Goal: Information Seeking & Learning: Find specific fact

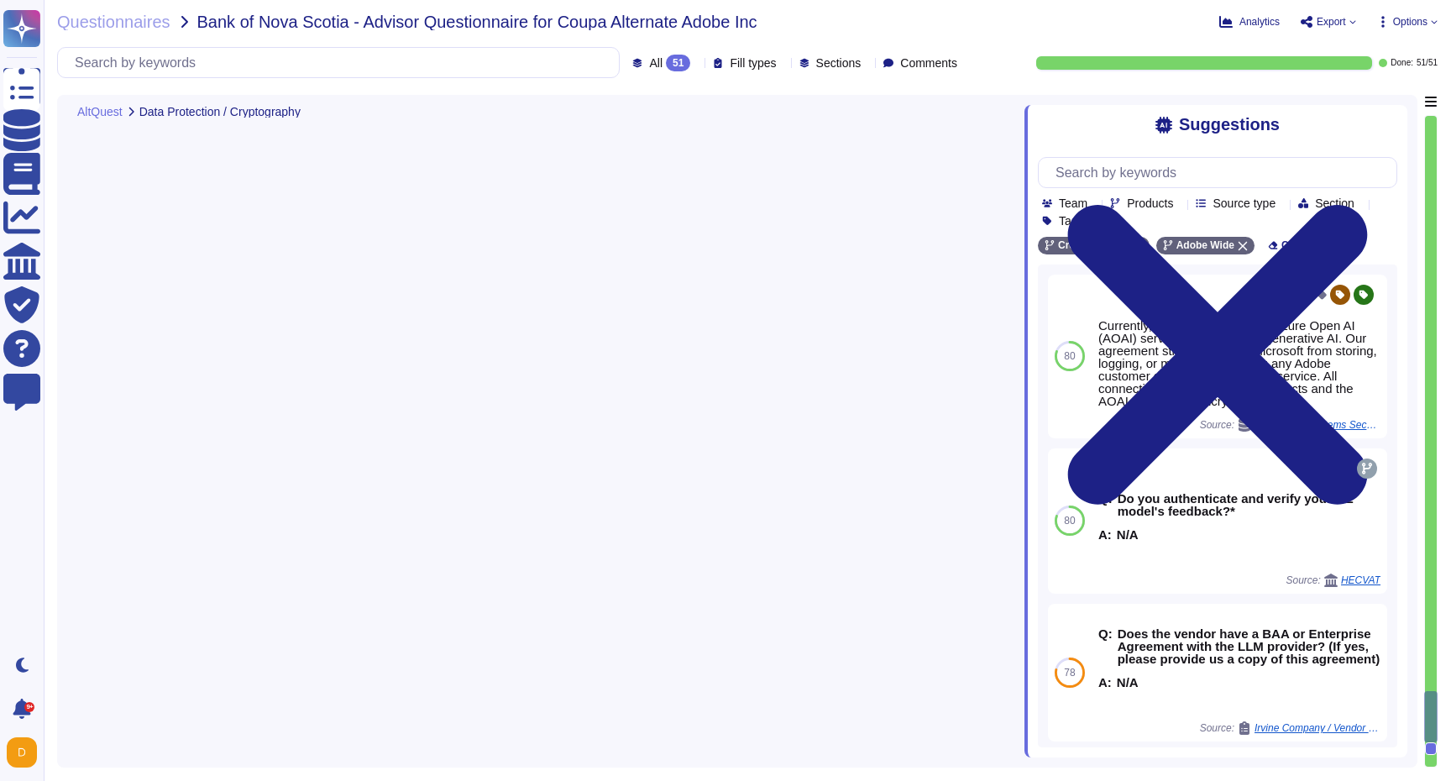
type textarea "AWS data centers are designed to meet the requirements of concurrent maintainab…"
type textarea "Same report as Creative Cloud"
type textarea "Adobe uses machine learning software to aid in detecting threats and vulnerabil…"
type textarea "Adobe Artificial Intelligence offerings go through Adobe's responsible AI Ethic…"
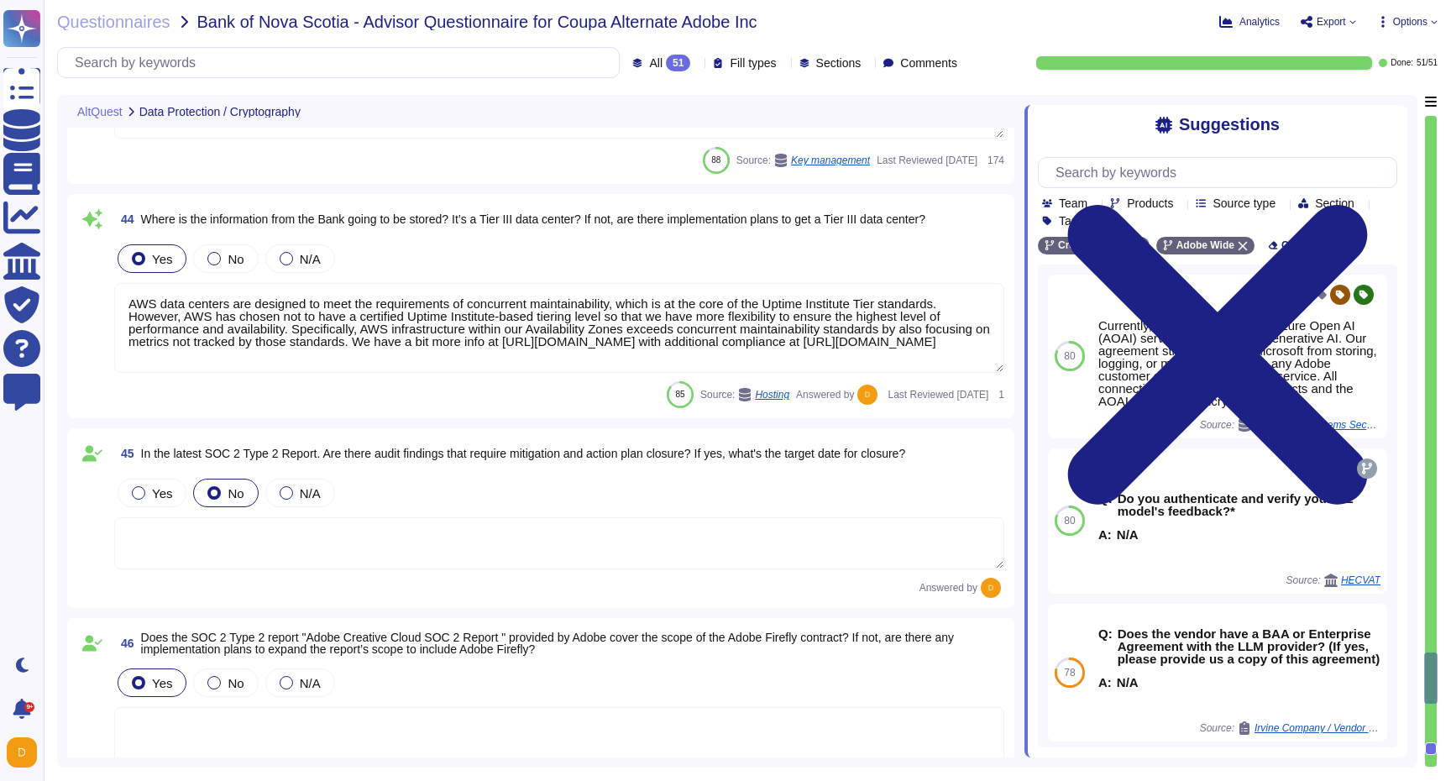
type textarea "Adobe services are expected to comply with the Key Management Standard. Adobe K…"
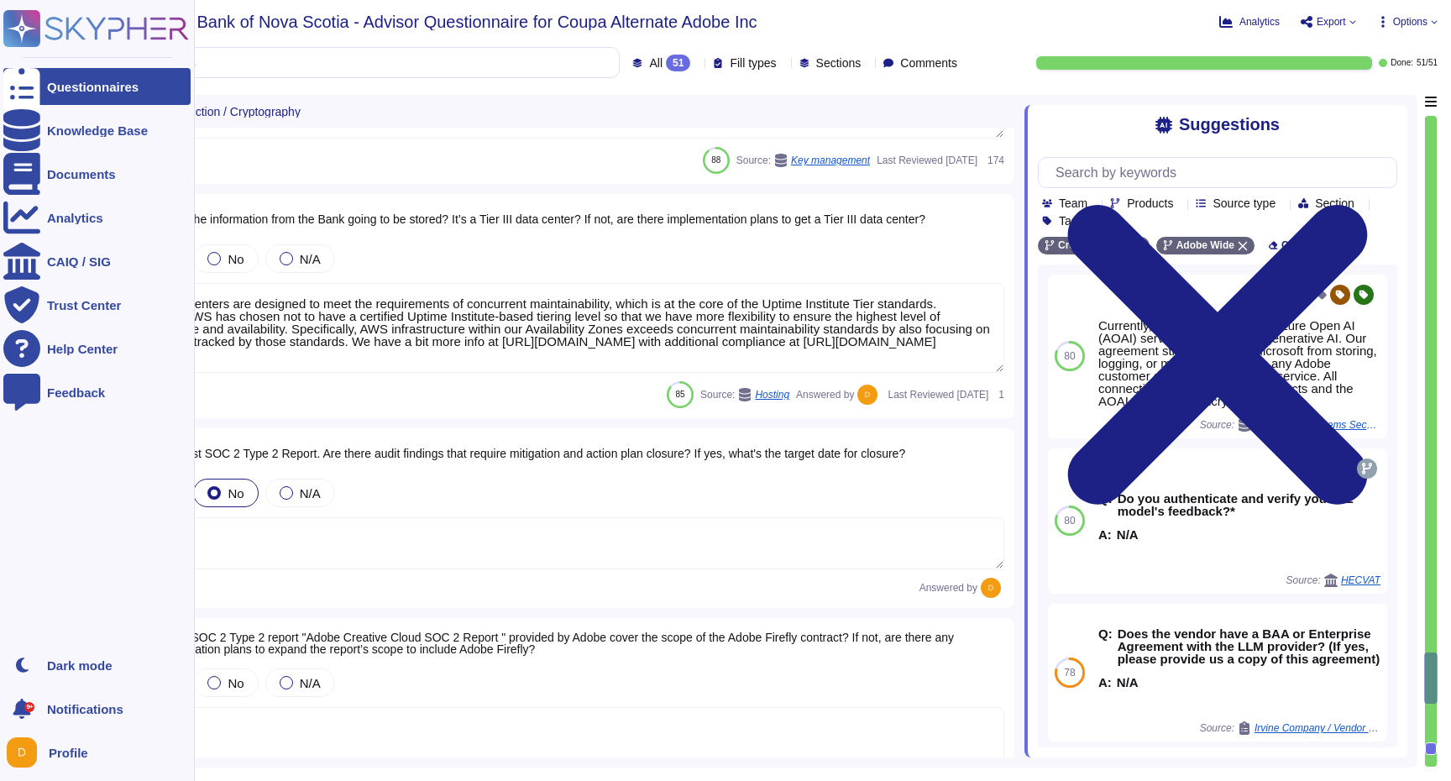
click at [29, 87] on icon at bounding box center [21, 87] width 37 height 50
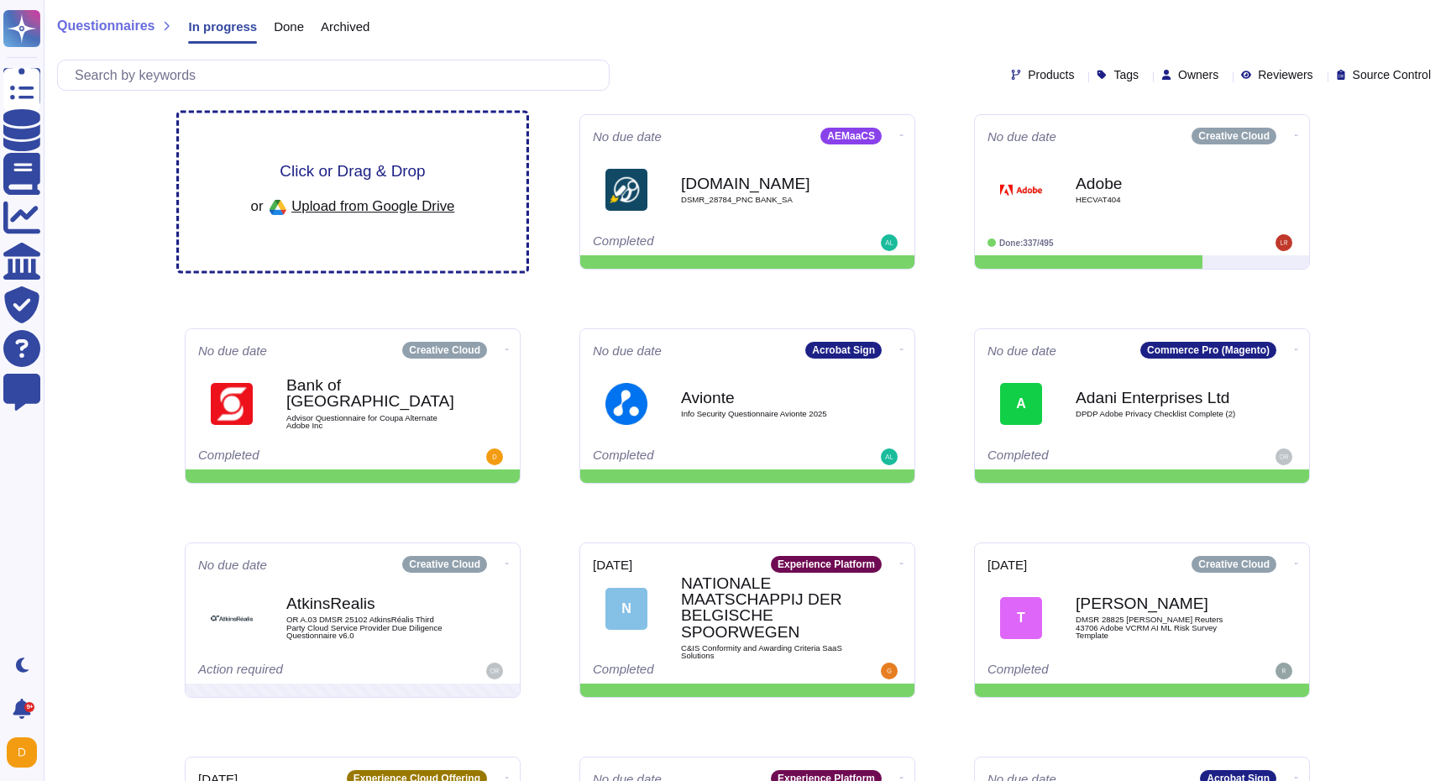
click at [357, 158] on div "Click or Drag & Drop or Upload from Google Drive" at bounding box center [353, 192] width 348 height 158
click at [438, 148] on div "Click or Drag & Drop or Upload from Google Drive" at bounding box center [353, 192] width 348 height 158
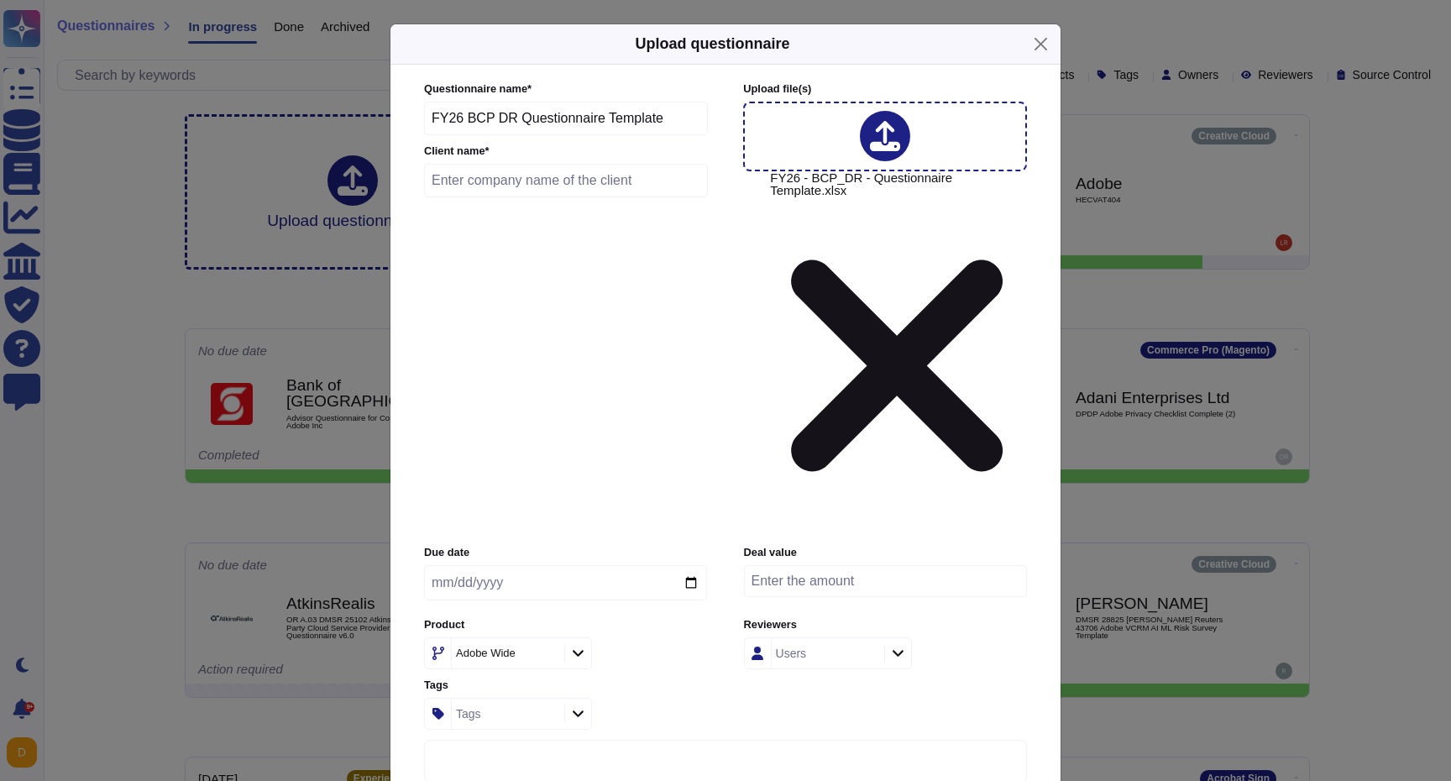
click at [584, 197] on input "text" at bounding box center [566, 181] width 284 height 34
type input "Nike"
click at [547, 654] on icon at bounding box center [547, 654] width 0 height 0
click at [575, 651] on icon at bounding box center [578, 654] width 11 height 7
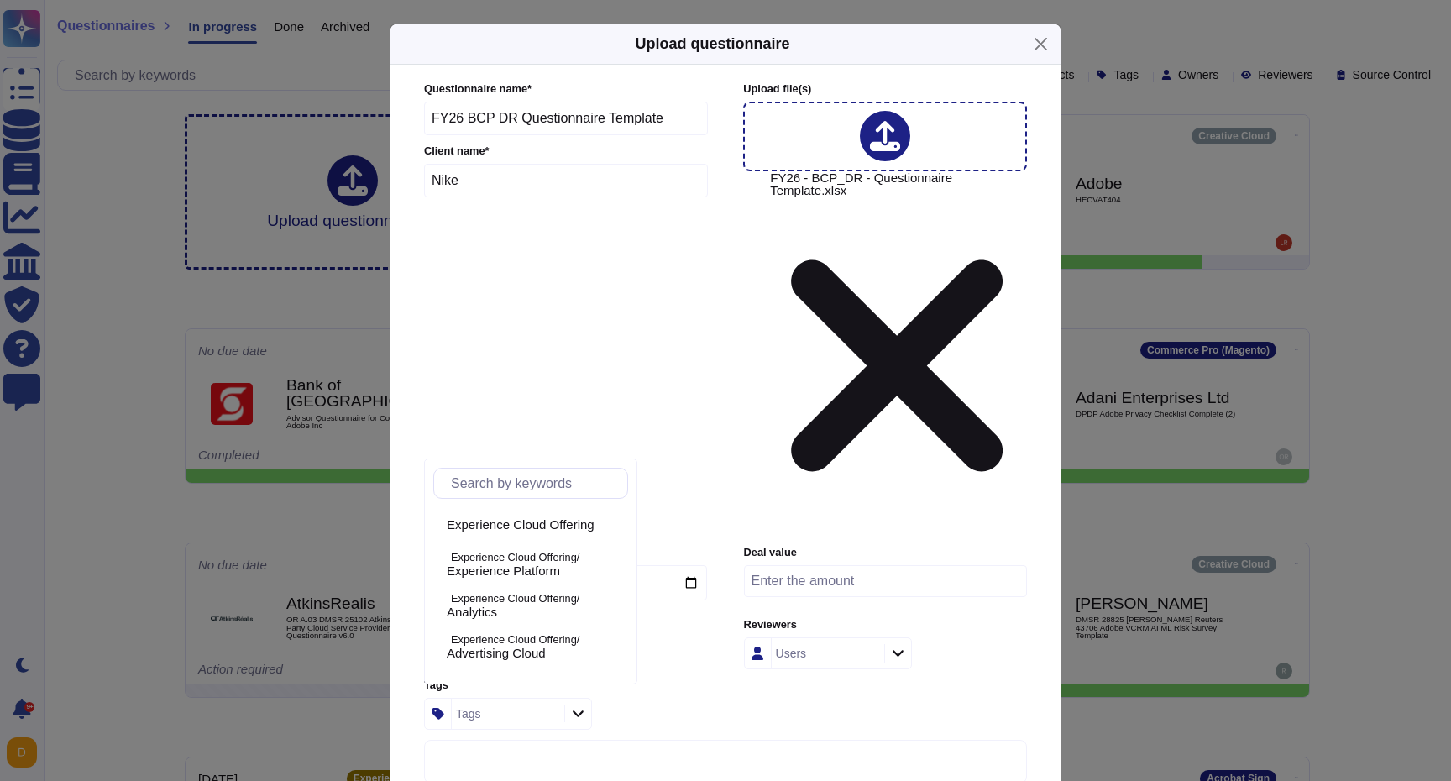
scroll to position [87, 0]
click at [548, 574] on span "Experience Platform" at bounding box center [503, 567] width 113 height 15
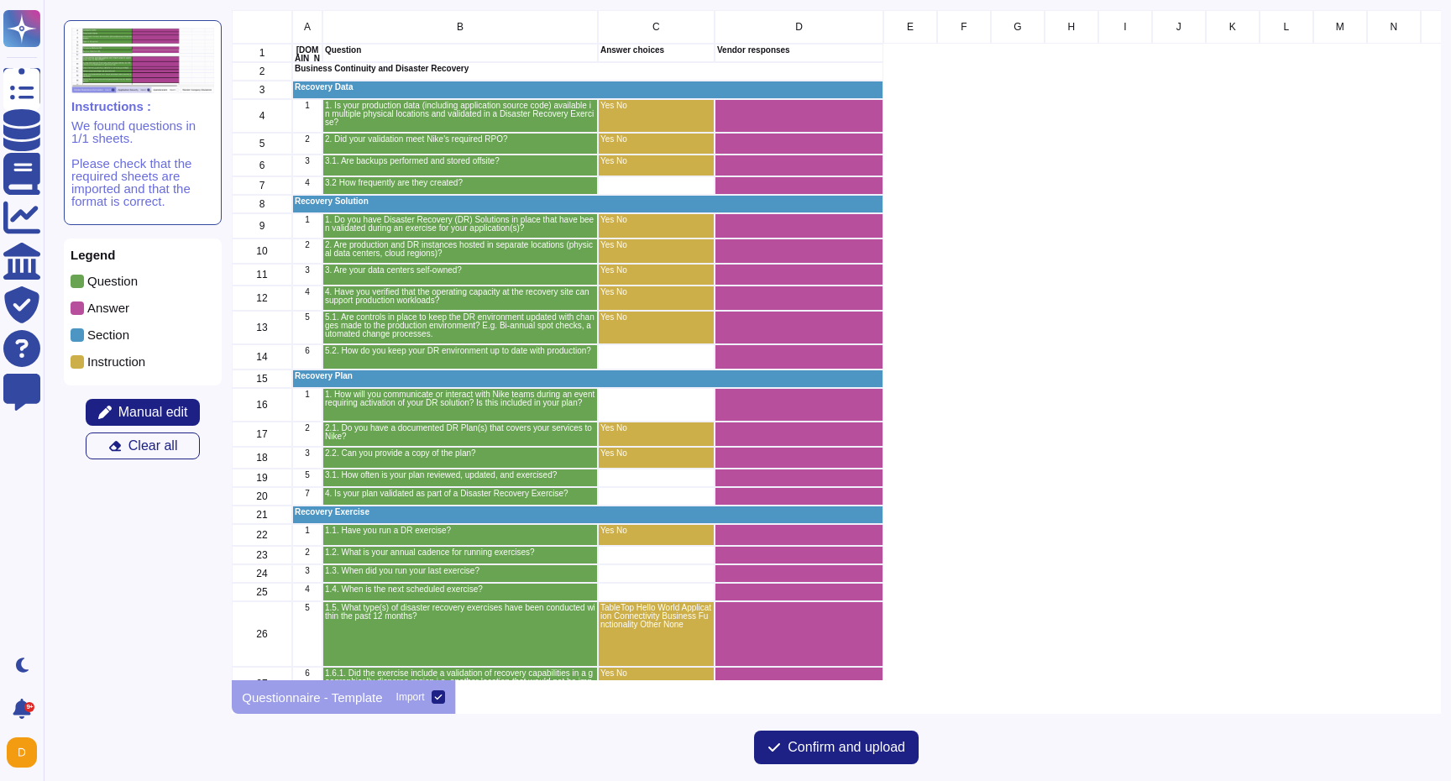
scroll to position [670, 1208]
click at [155, 411] on span "Manual edit" at bounding box center [153, 412] width 70 height 13
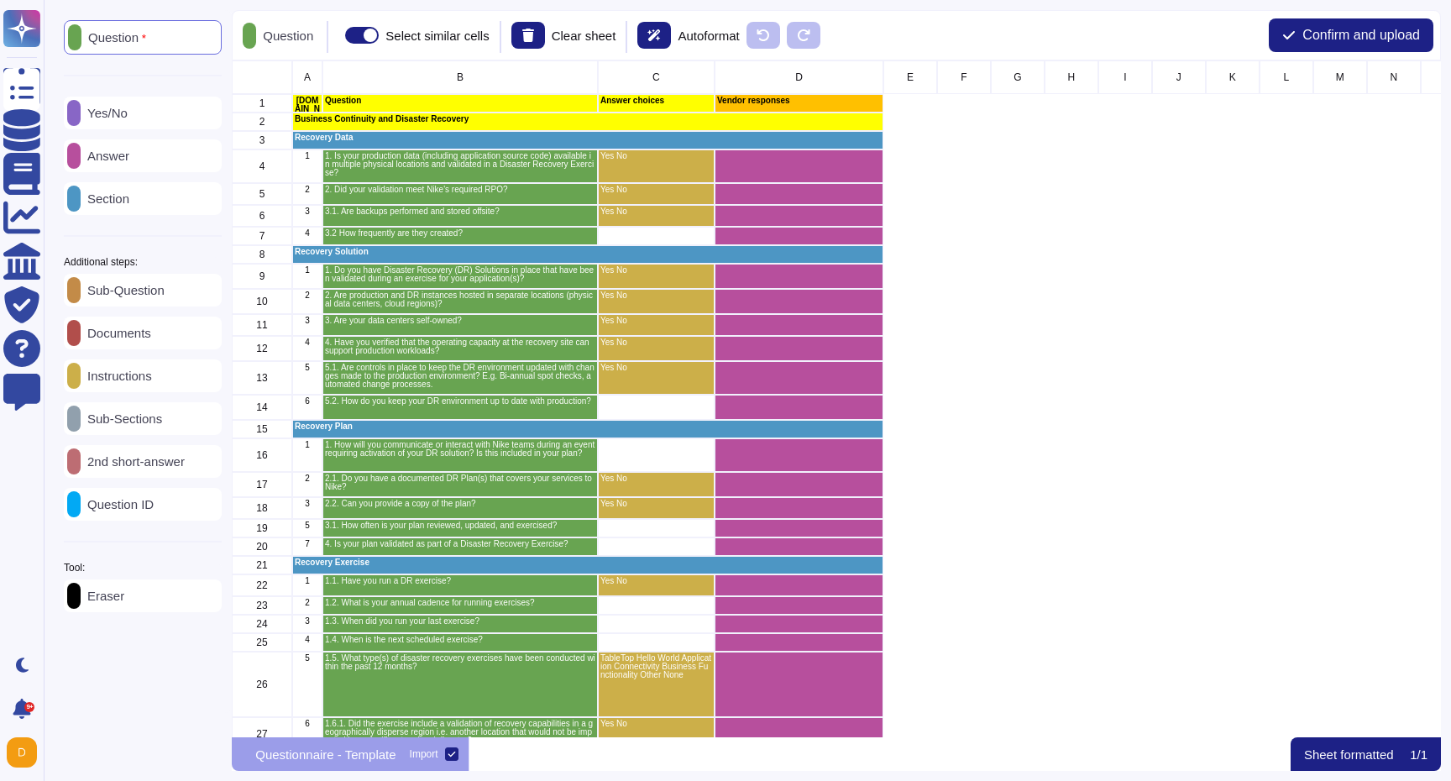
scroll to position [677, 1208]
click at [128, 118] on p "Yes/No" at bounding box center [104, 113] width 47 height 13
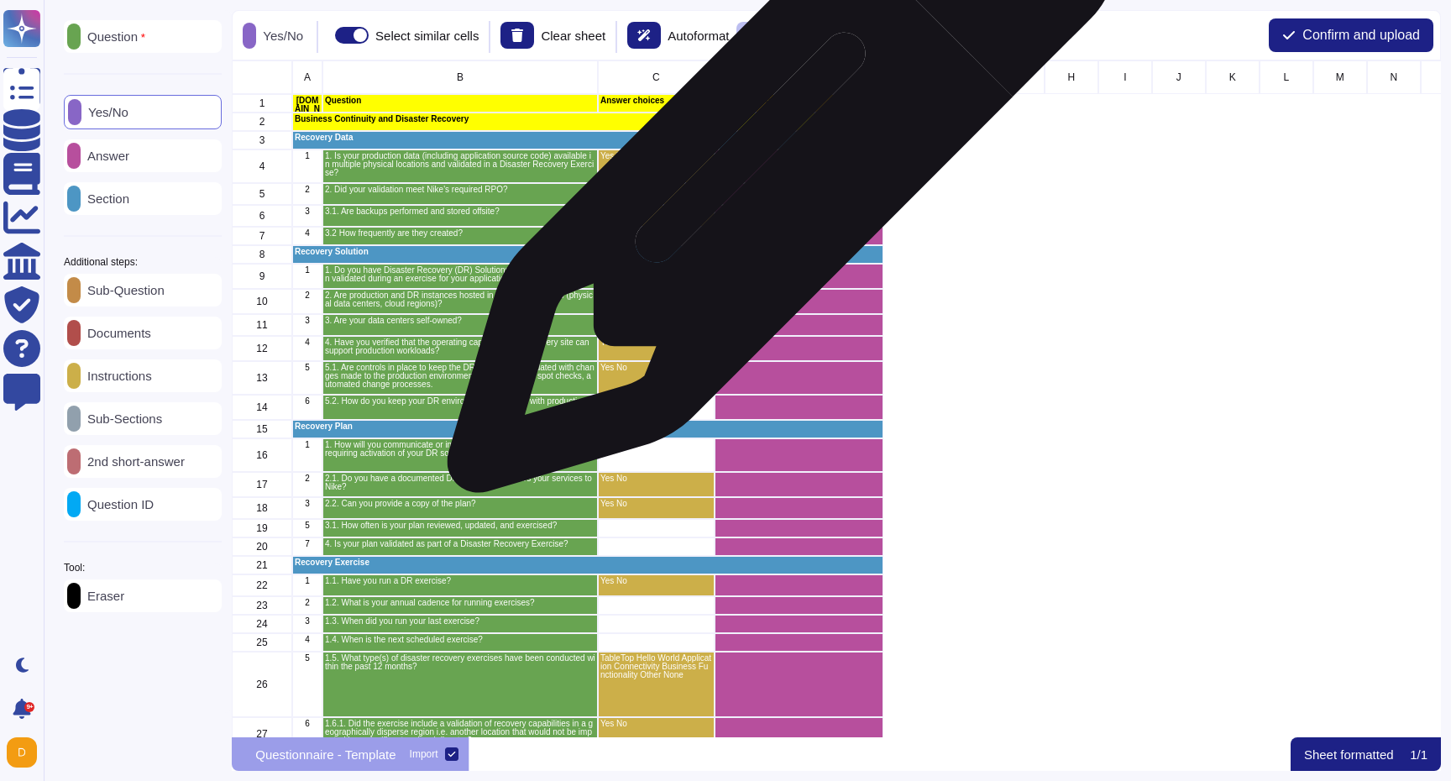
click at [775, 167] on div "grid" at bounding box center [799, 166] width 169 height 34
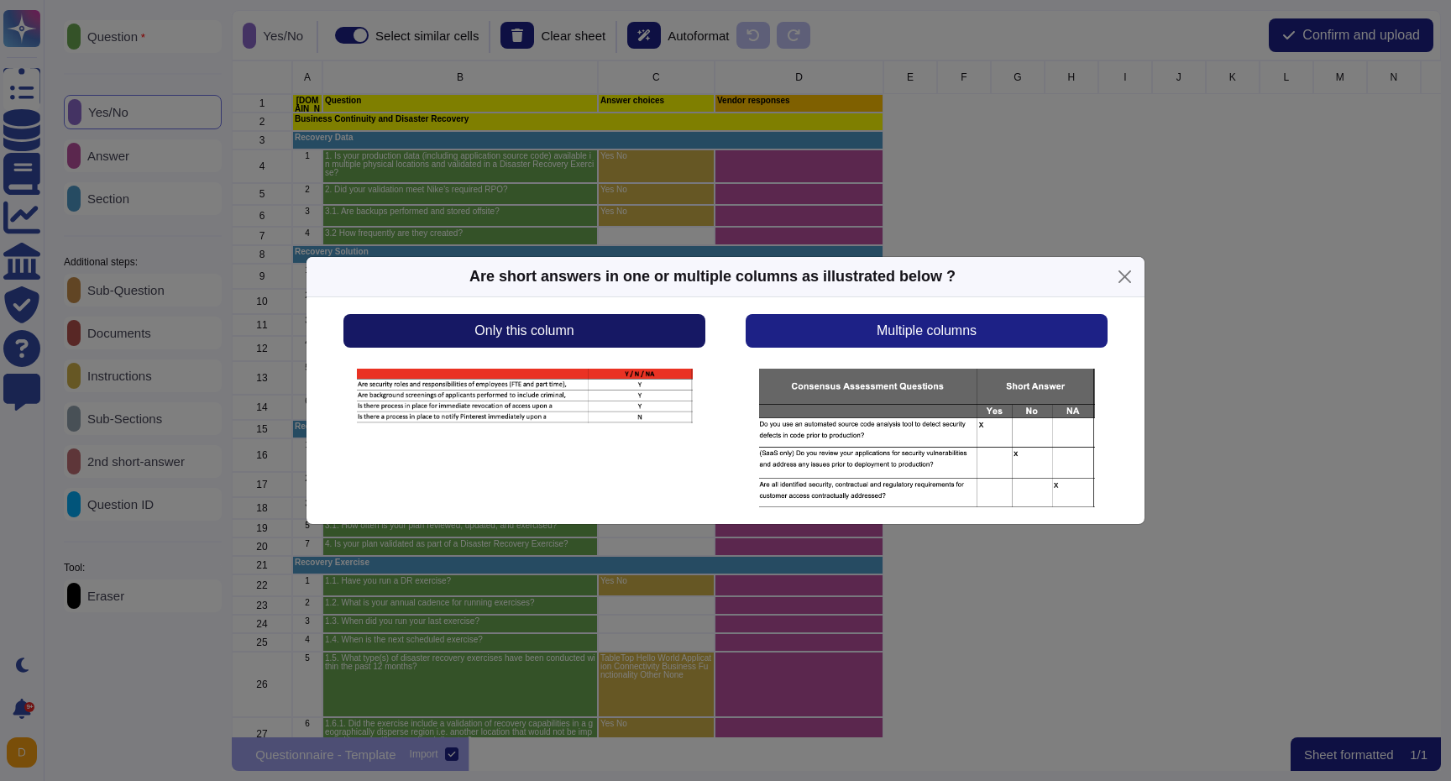
click at [657, 327] on button "Only this column" at bounding box center [524, 331] width 362 height 34
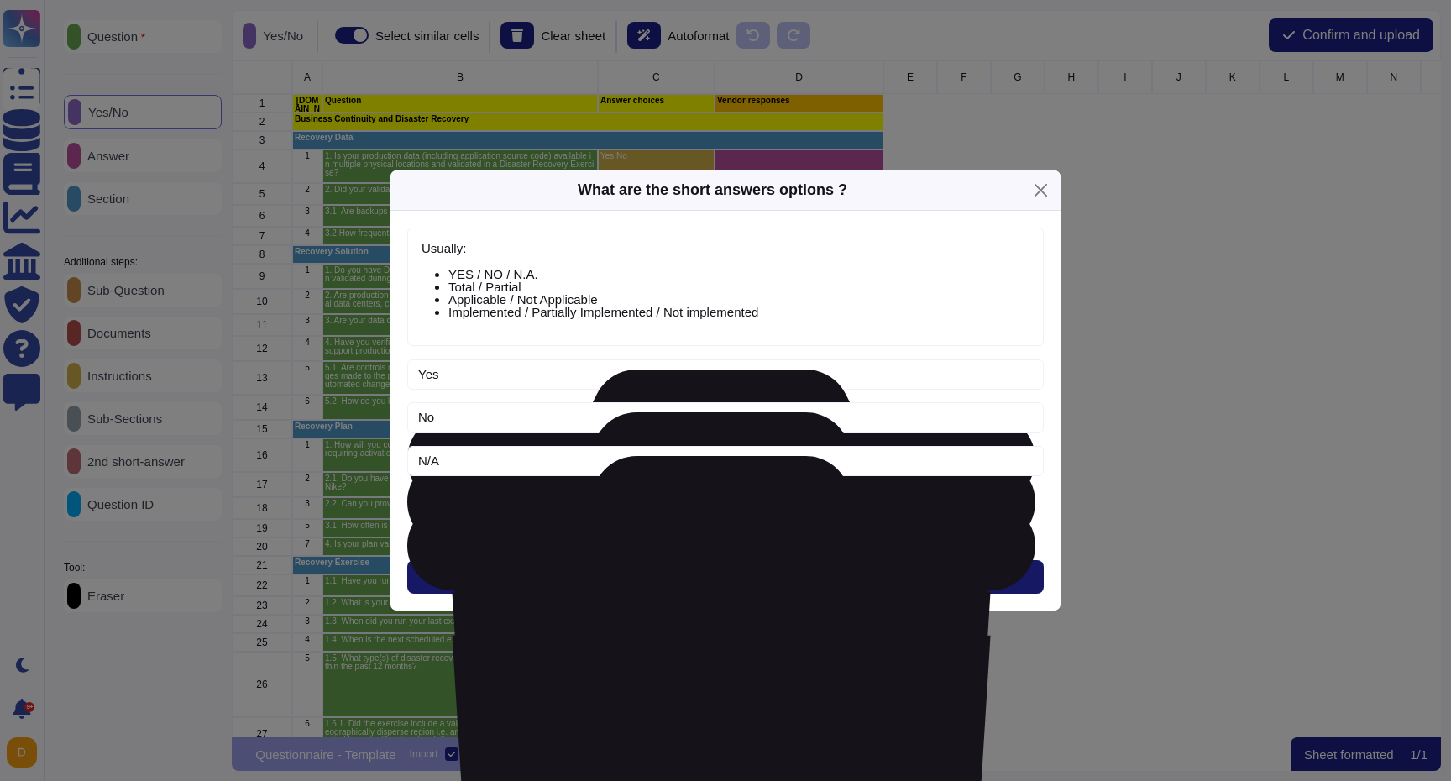
click at [725, 584] on span "Next" at bounding box center [726, 576] width 28 height 13
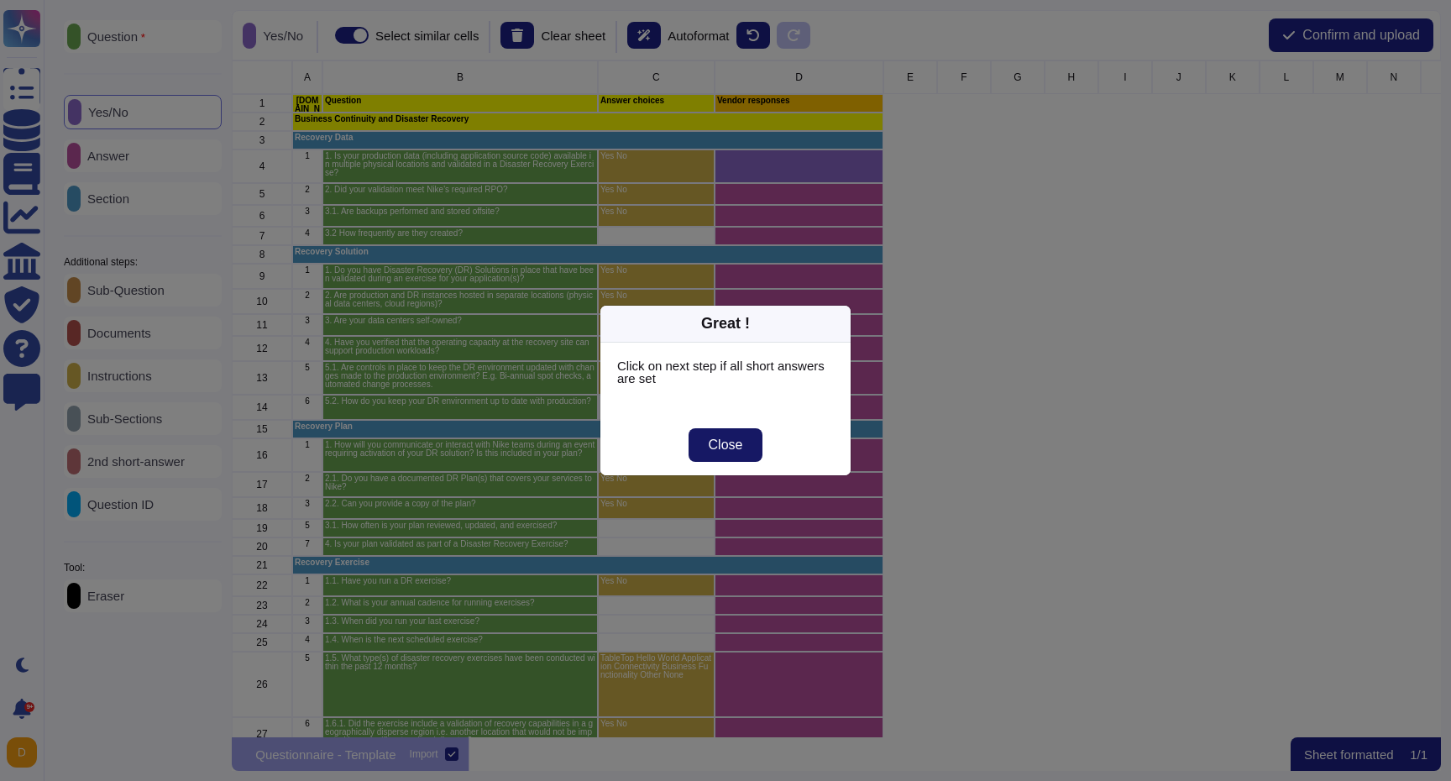
click at [733, 442] on span "Close" at bounding box center [726, 444] width 34 height 13
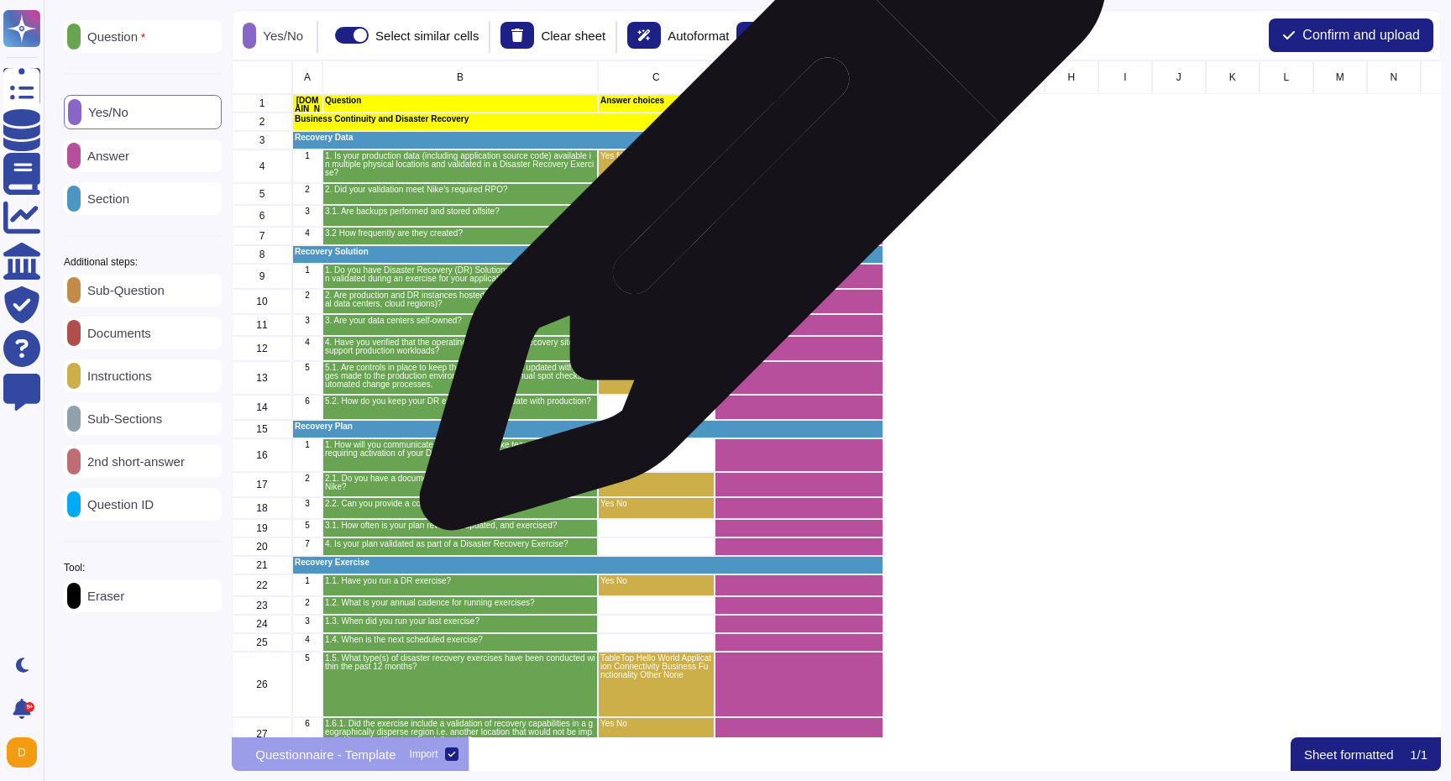
click at [757, 195] on div "grid" at bounding box center [799, 194] width 169 height 22
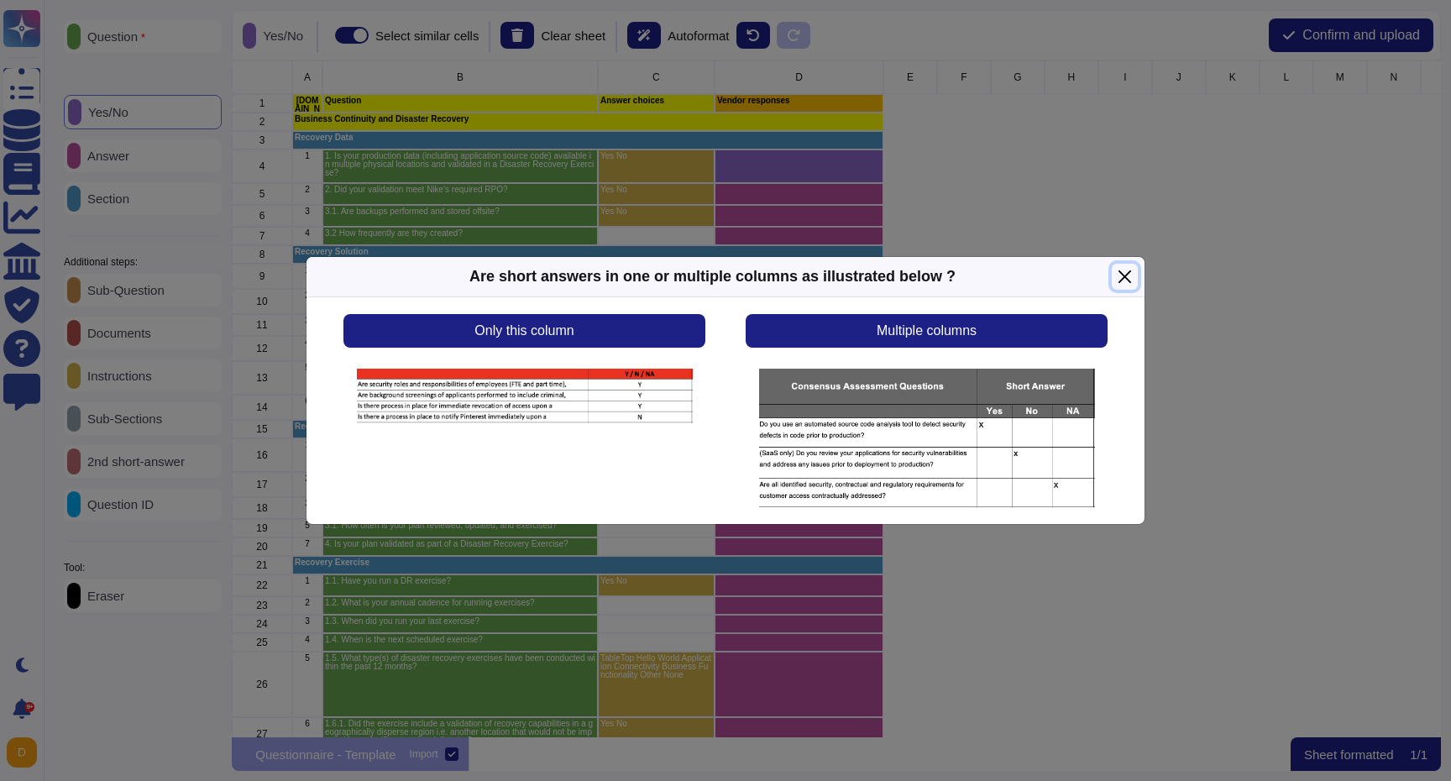
click at [1118, 275] on button "Close" at bounding box center [1125, 277] width 26 height 26
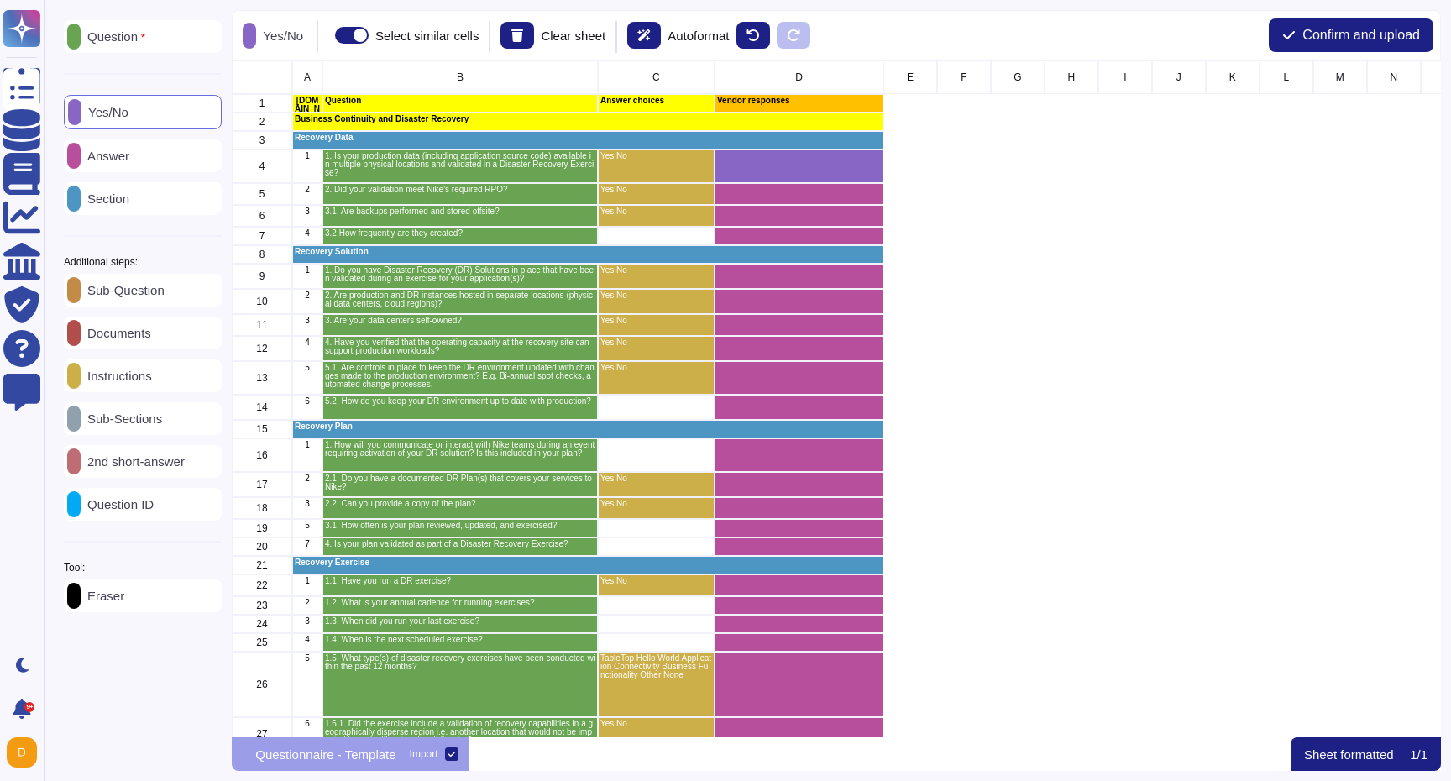
click at [143, 612] on div "Eraser" at bounding box center [143, 595] width 158 height 33
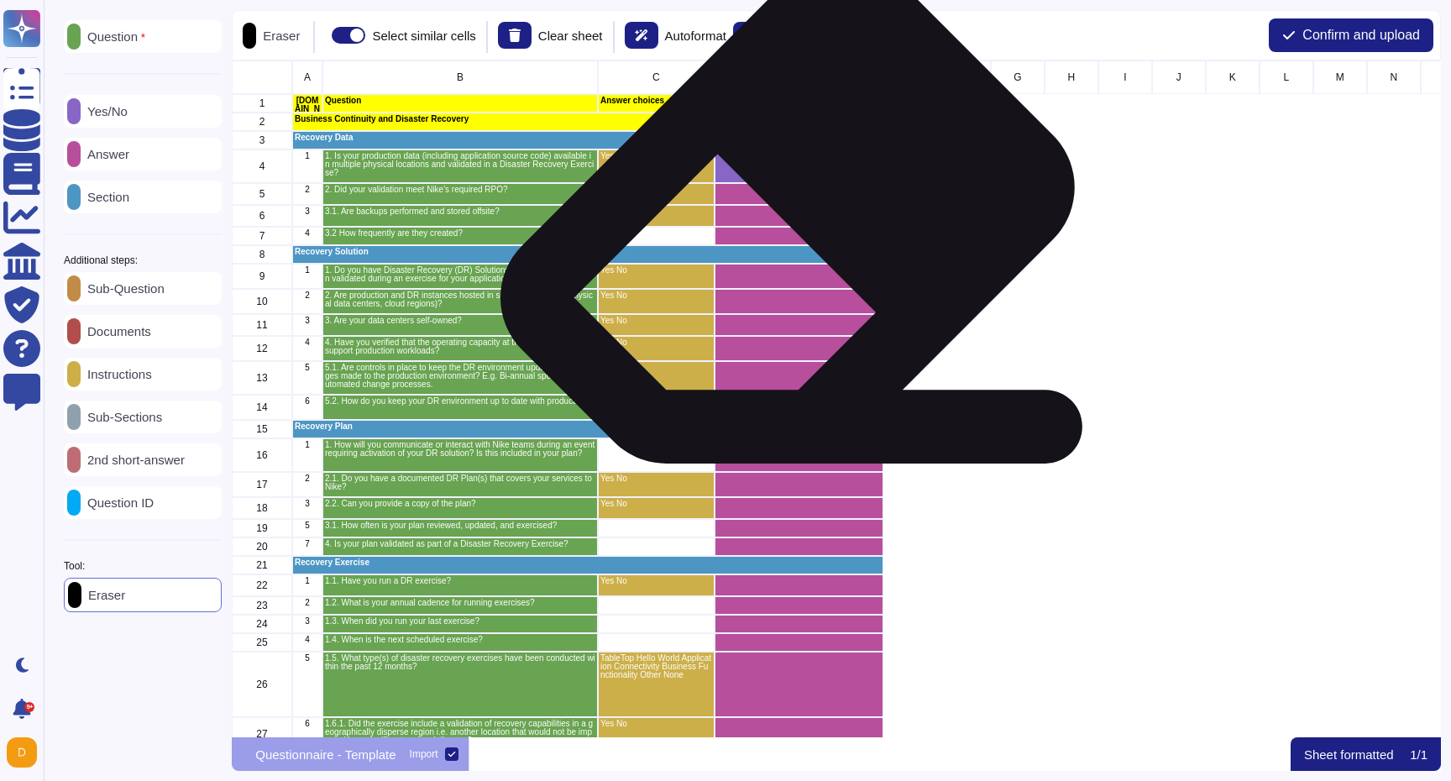
click at [781, 214] on div "grid" at bounding box center [799, 216] width 169 height 22
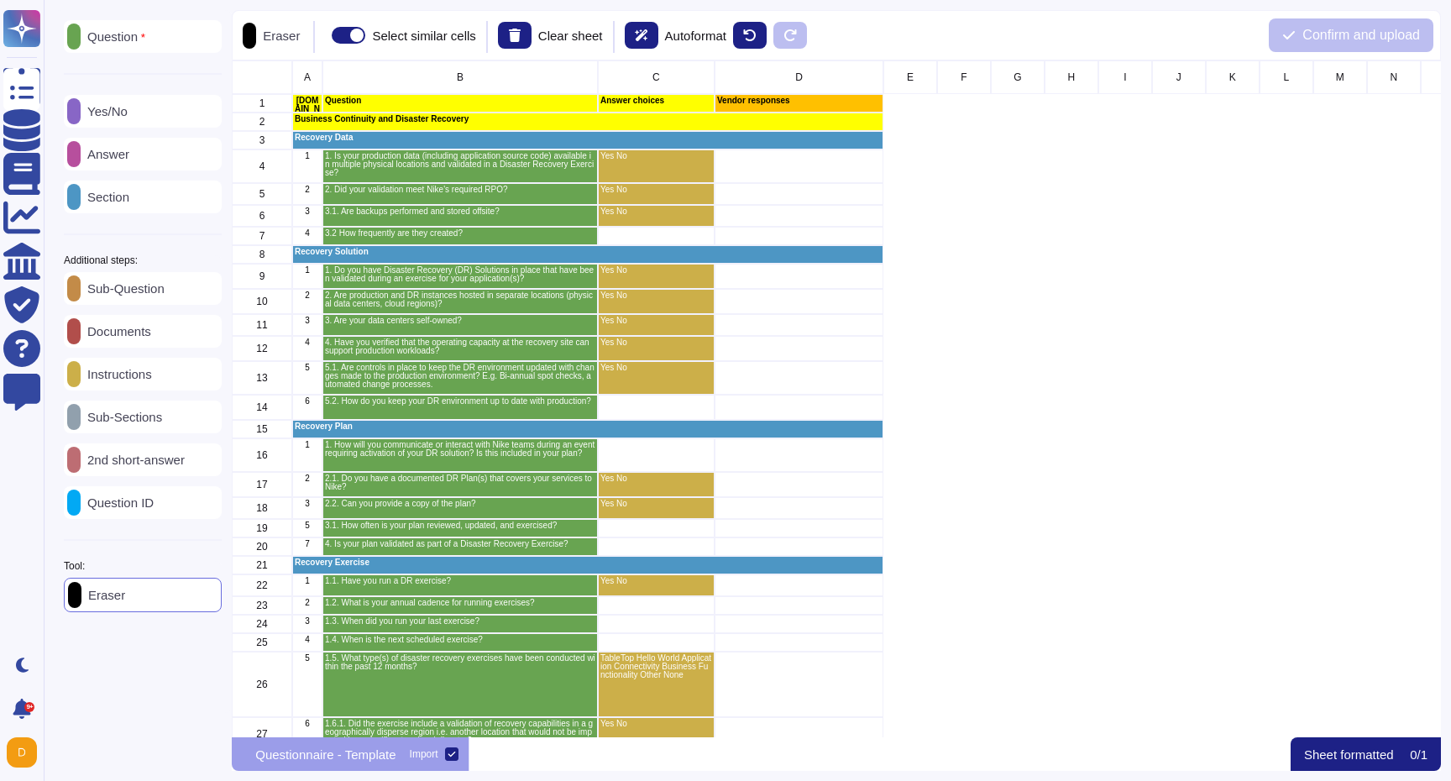
click at [123, 105] on p "Yes/No" at bounding box center [104, 111] width 47 height 13
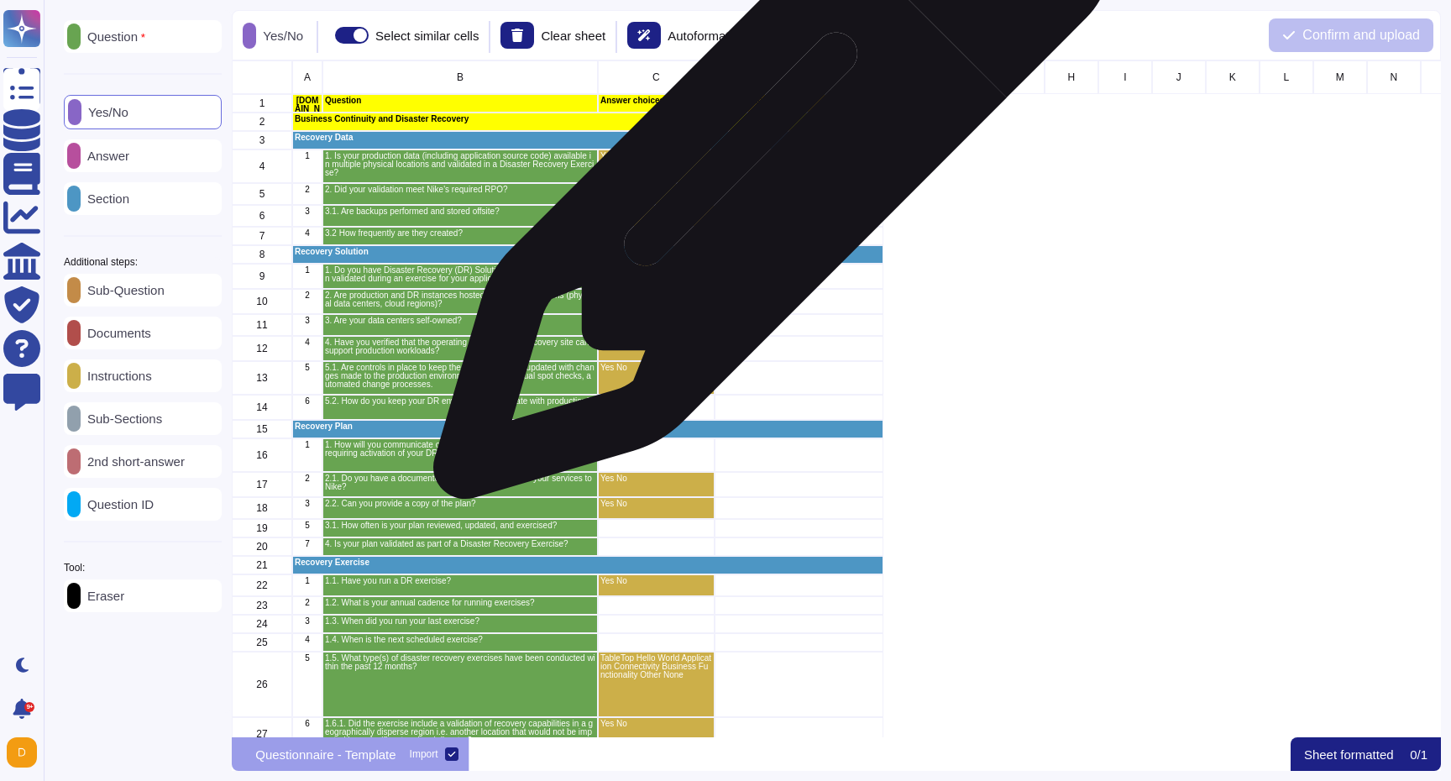
click at [766, 169] on div "grid" at bounding box center [799, 166] width 169 height 34
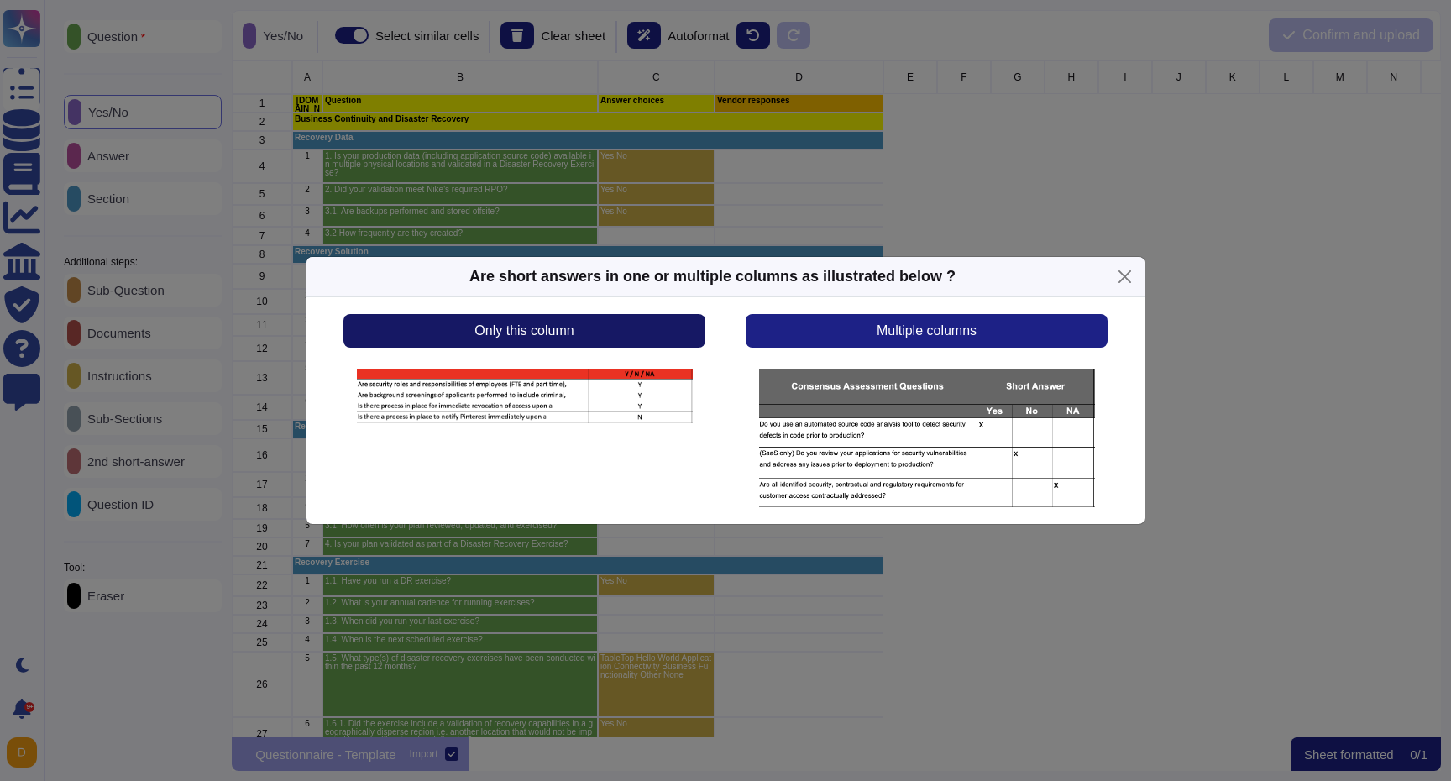
click at [663, 322] on button "Only this column" at bounding box center [524, 331] width 362 height 34
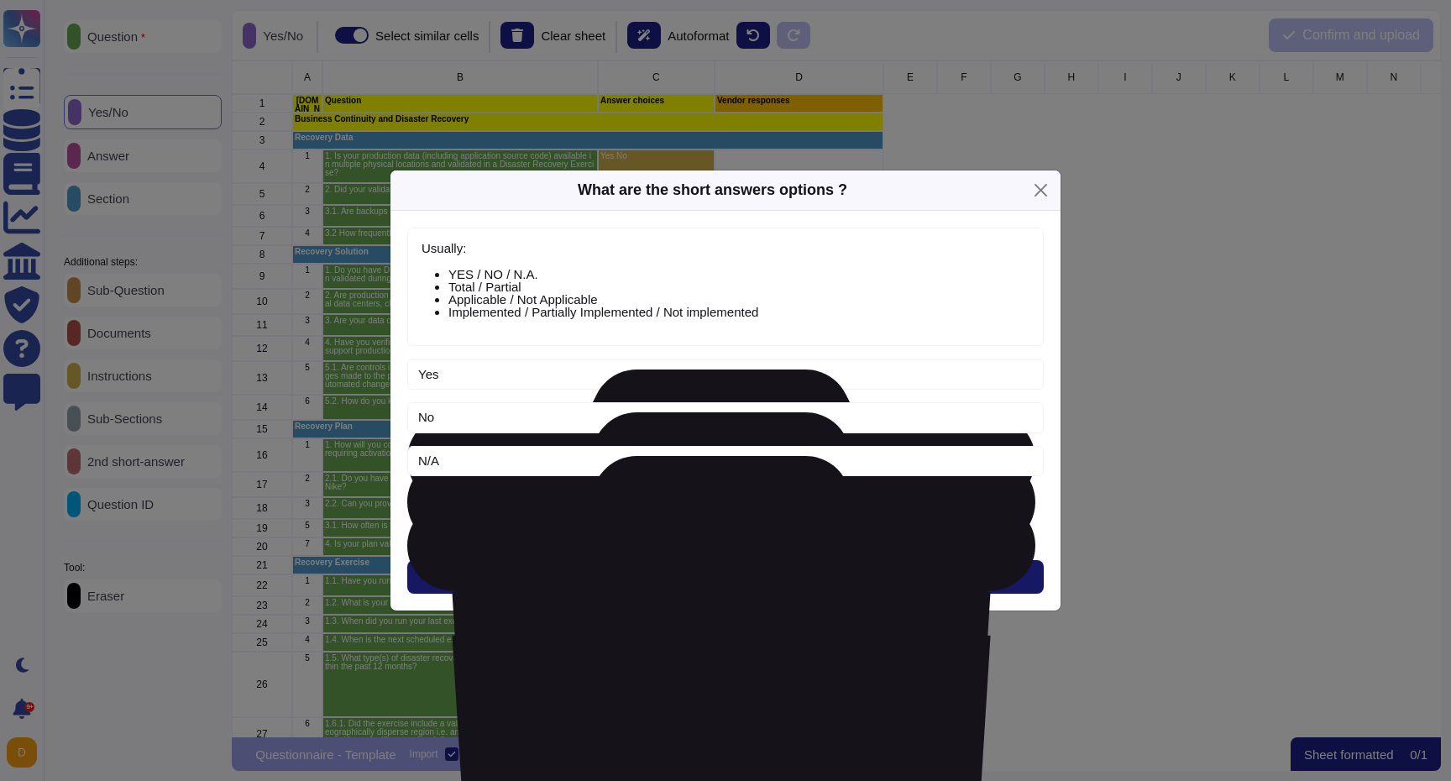
click at [723, 577] on span "Next" at bounding box center [726, 576] width 28 height 13
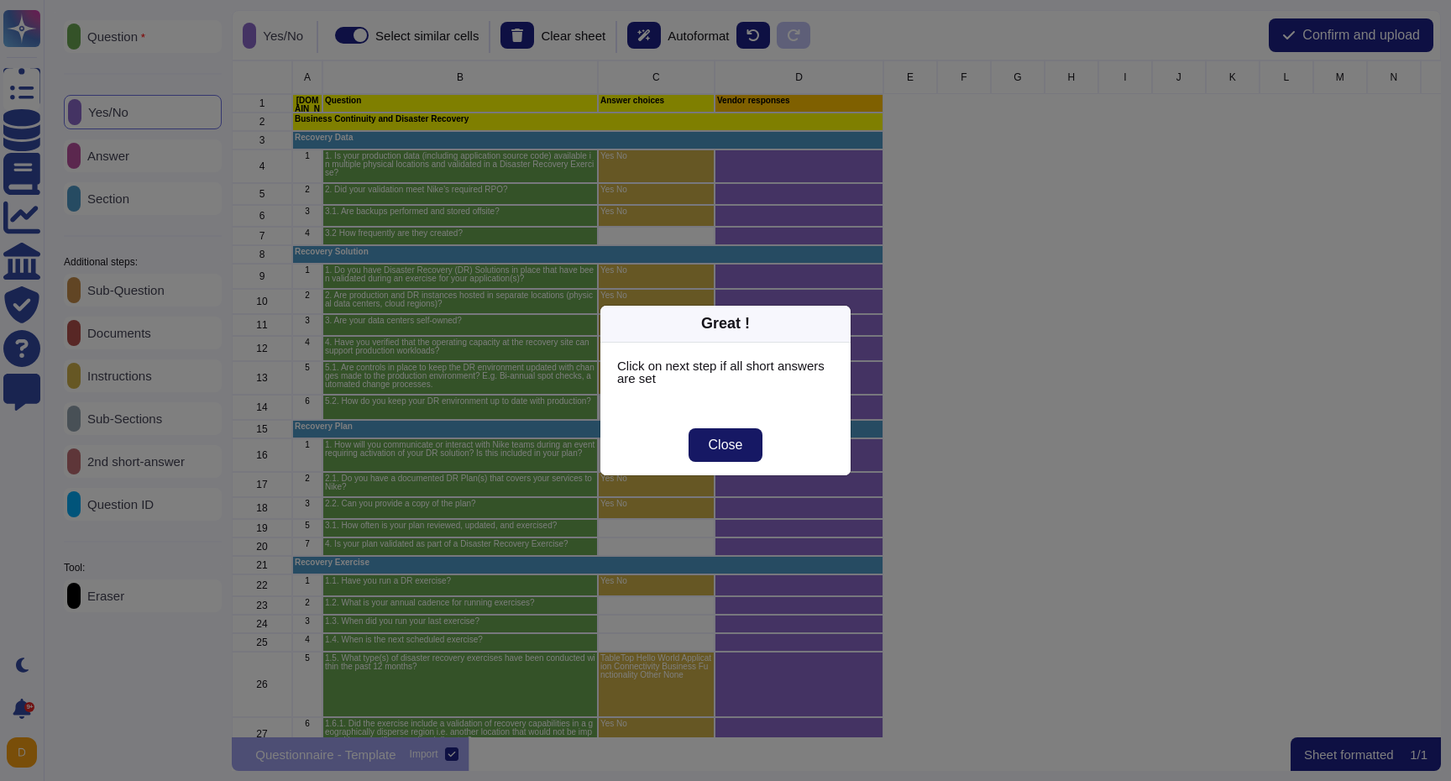
click at [744, 445] on button "Close" at bounding box center [726, 445] width 75 height 34
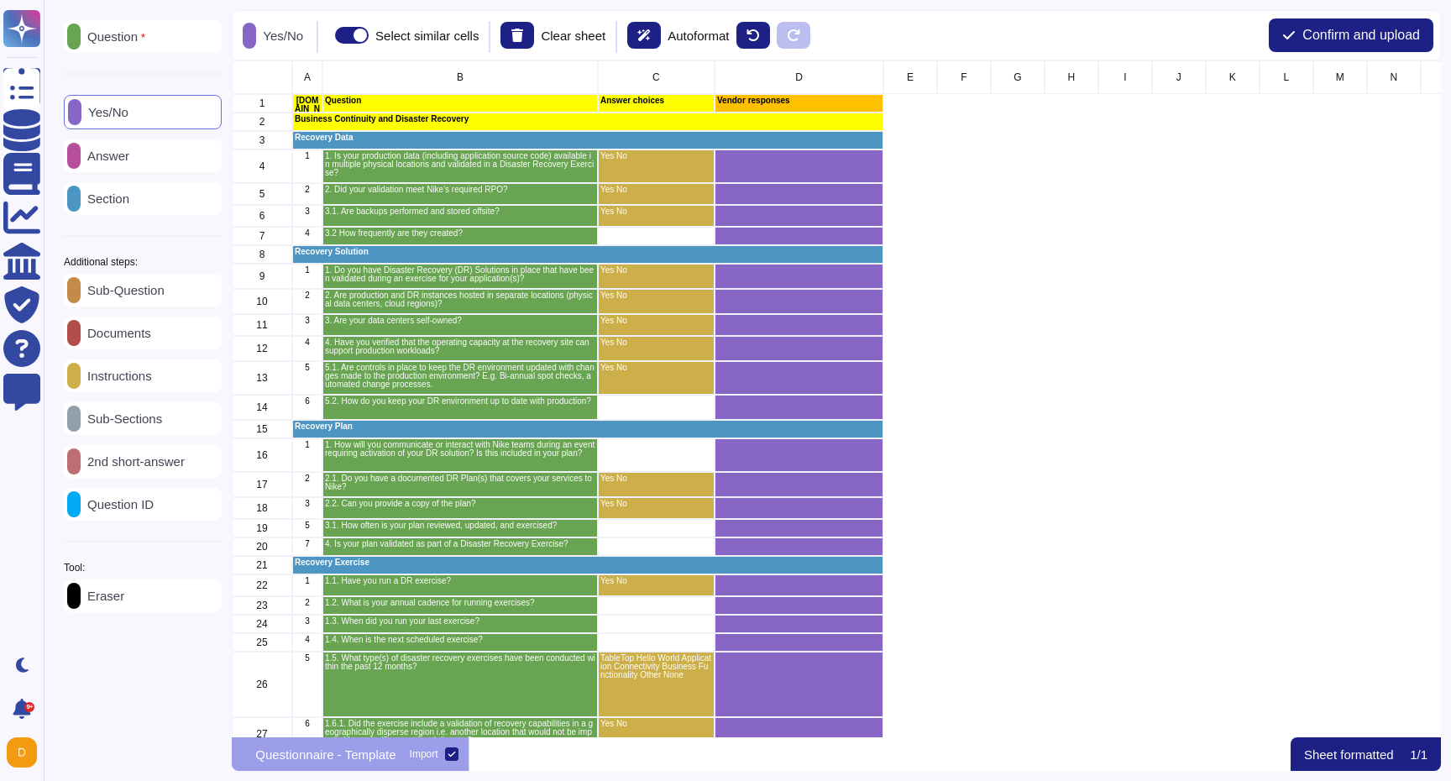
click at [128, 154] on p "Answer" at bounding box center [105, 155] width 49 height 13
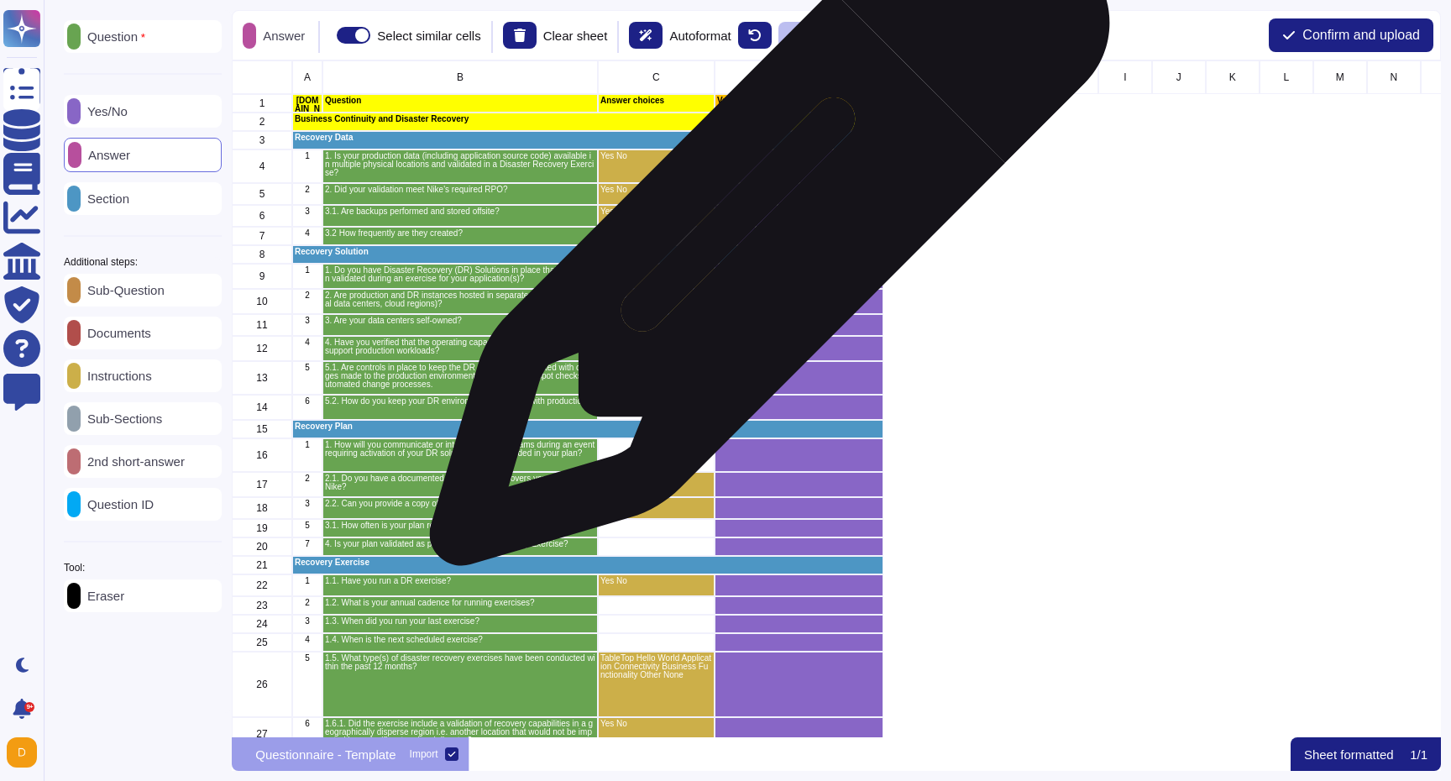
click at [763, 234] on div "grid" at bounding box center [799, 236] width 169 height 18
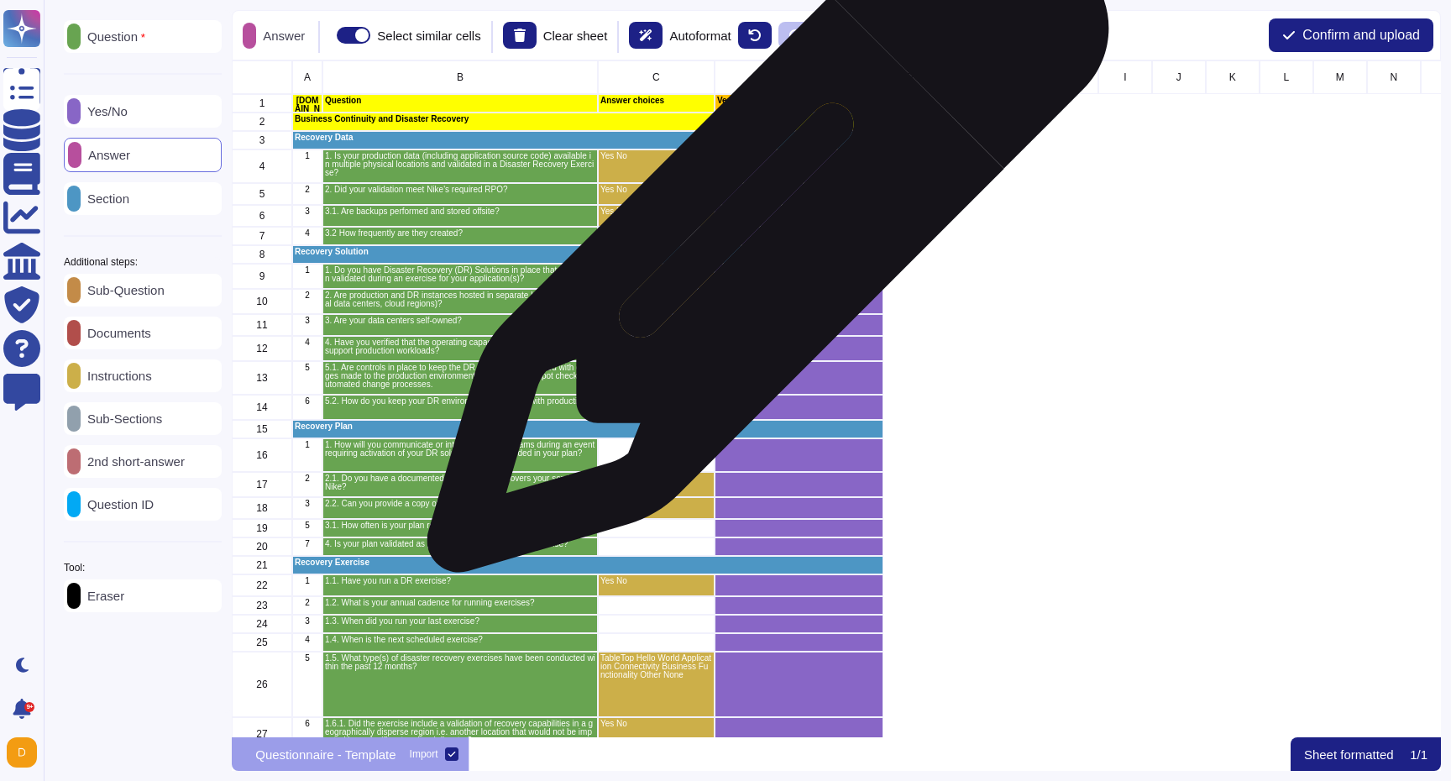
click at [762, 240] on div "grid" at bounding box center [799, 236] width 169 height 18
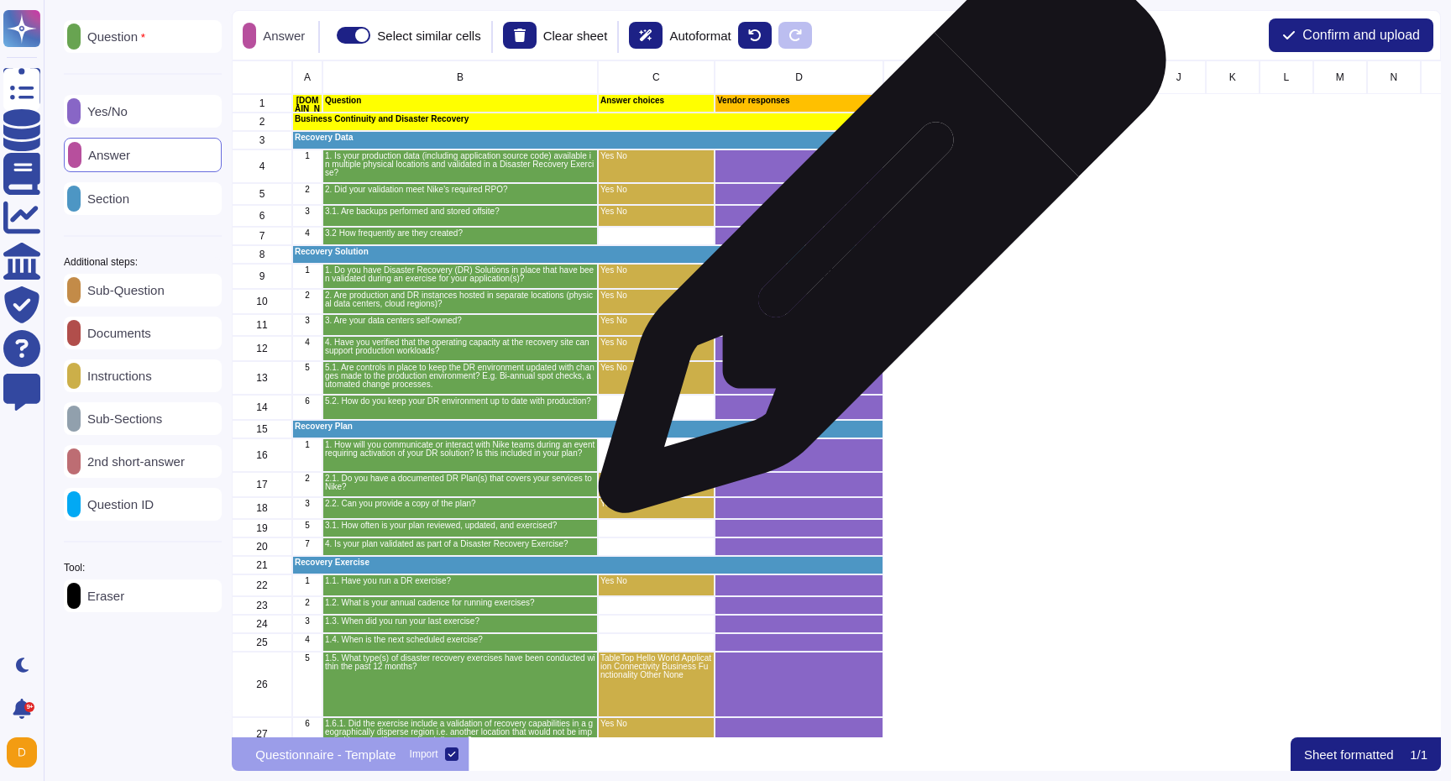
click at [879, 263] on icon "grid" at bounding box center [1067, 451] width 376 height 376
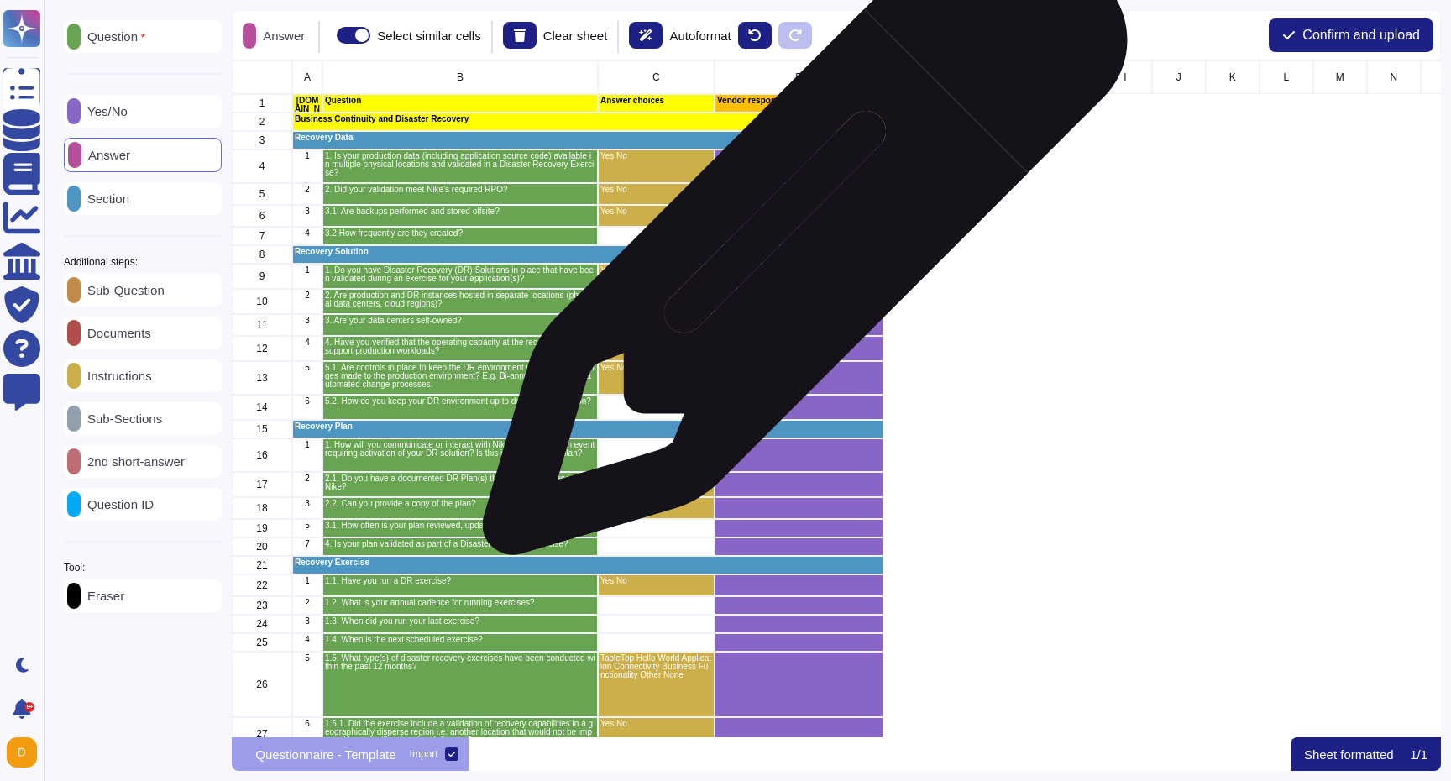
click at [798, 241] on div "grid" at bounding box center [799, 236] width 169 height 18
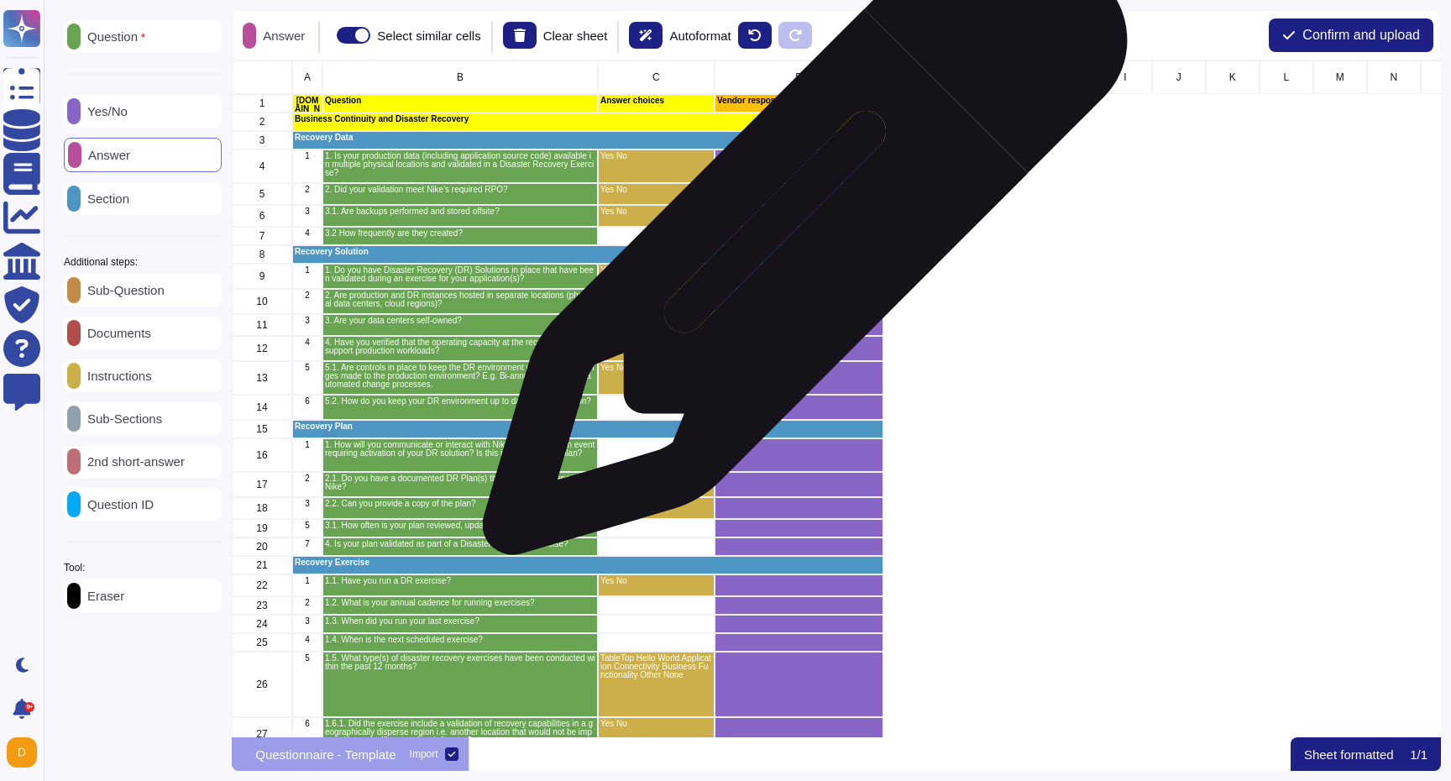
click at [798, 241] on div "grid" at bounding box center [799, 236] width 169 height 18
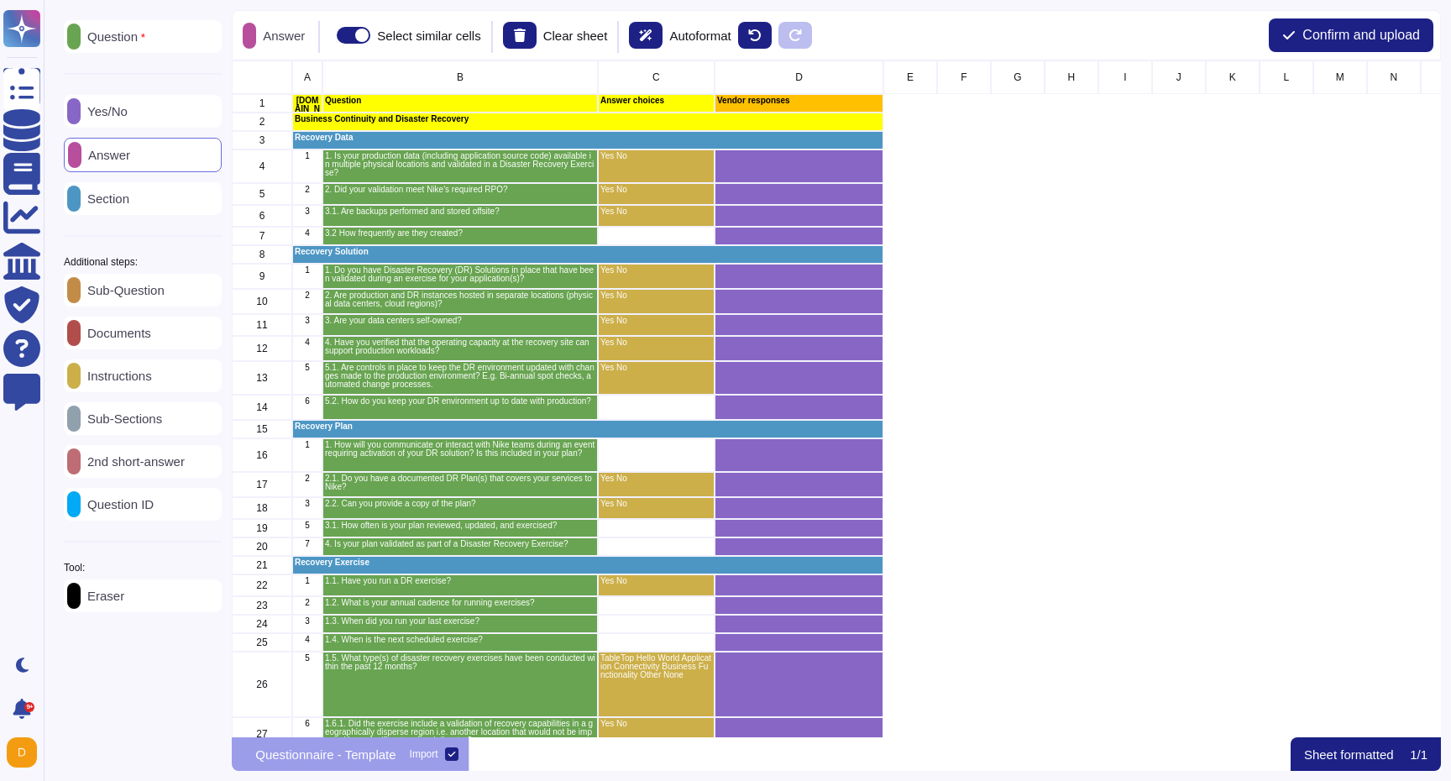
click at [143, 584] on div "Tool: Eraser" at bounding box center [143, 588] width 158 height 50
click at [143, 599] on div "Eraser" at bounding box center [143, 595] width 158 height 33
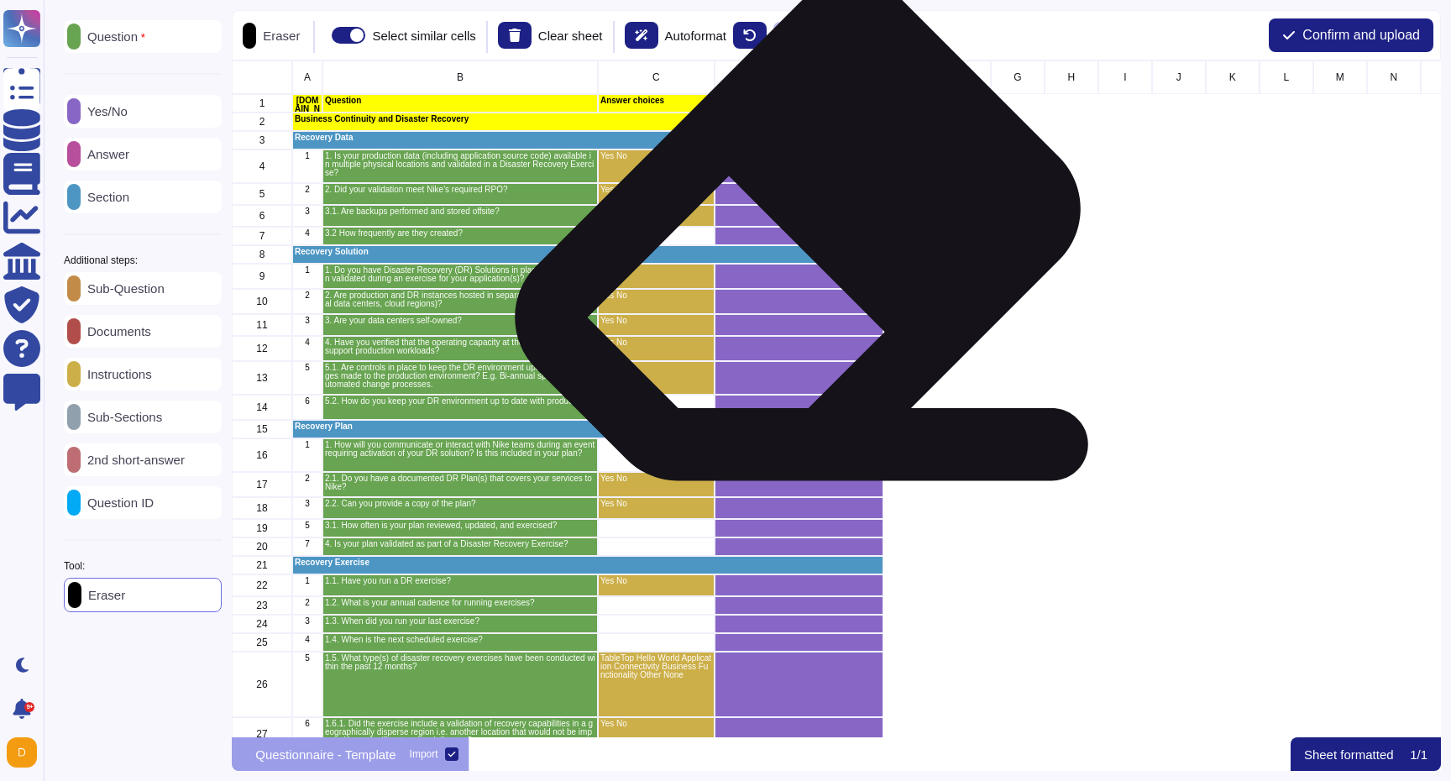
click at [791, 235] on div "grid" at bounding box center [799, 236] width 169 height 18
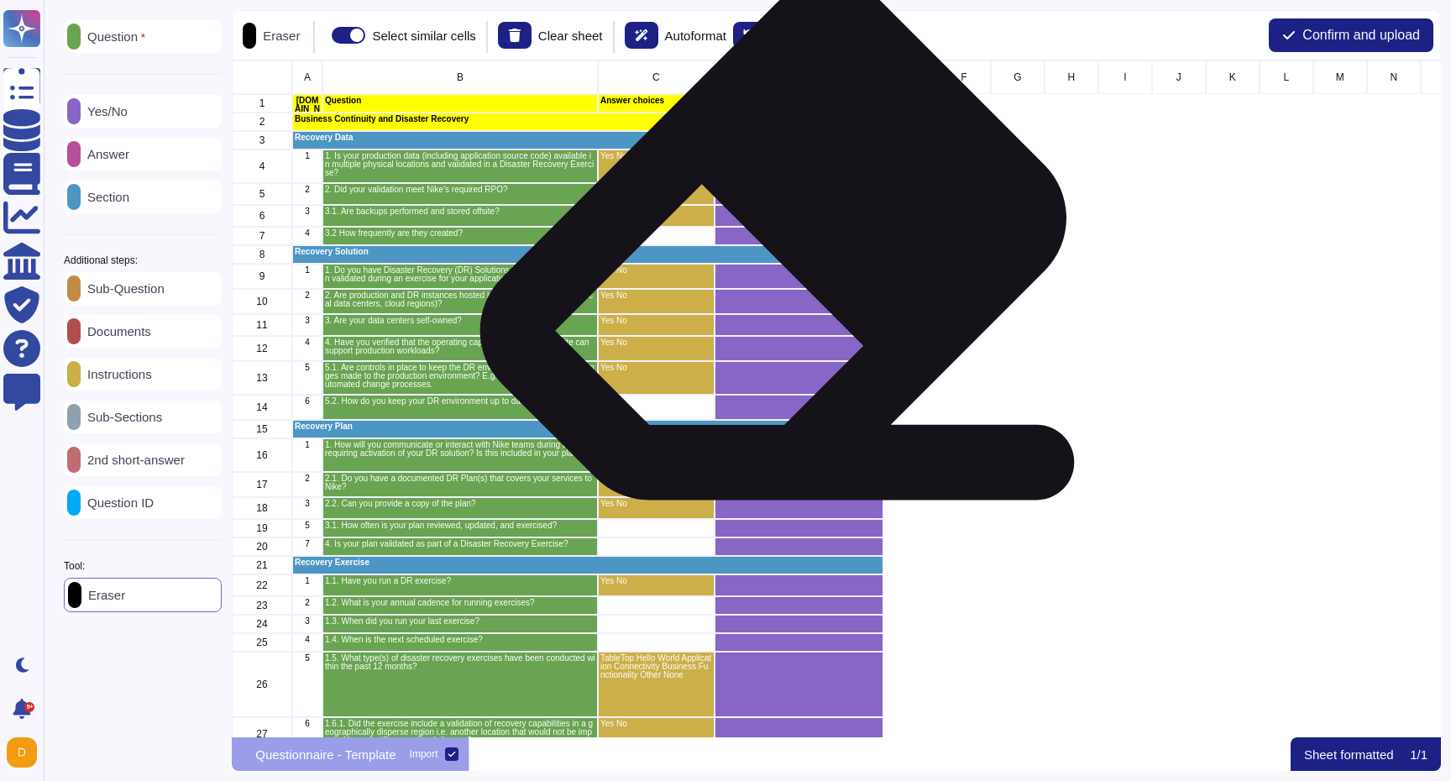
click at [767, 245] on div "Recovery Solution" at bounding box center [587, 254] width 591 height 18
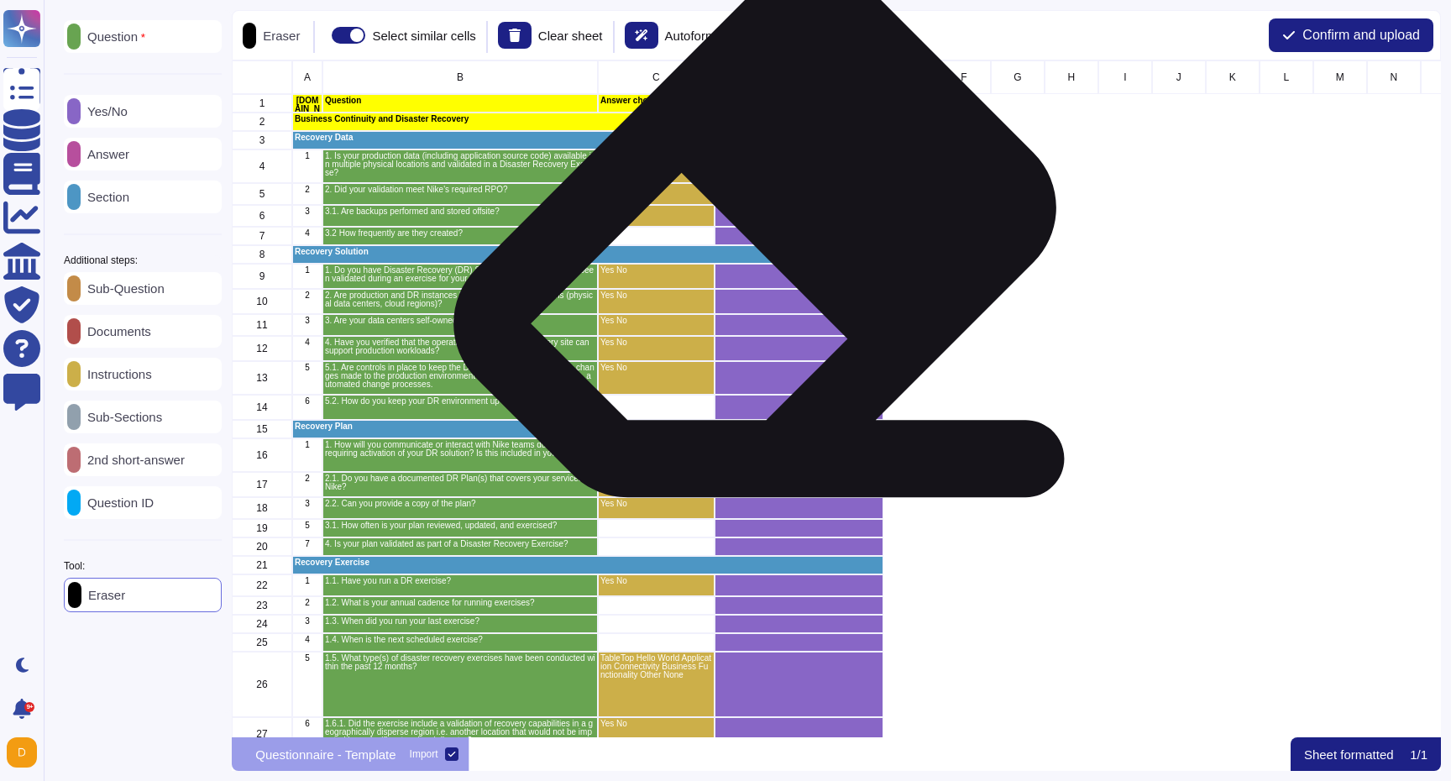
click at [748, 235] on div "grid" at bounding box center [799, 236] width 169 height 18
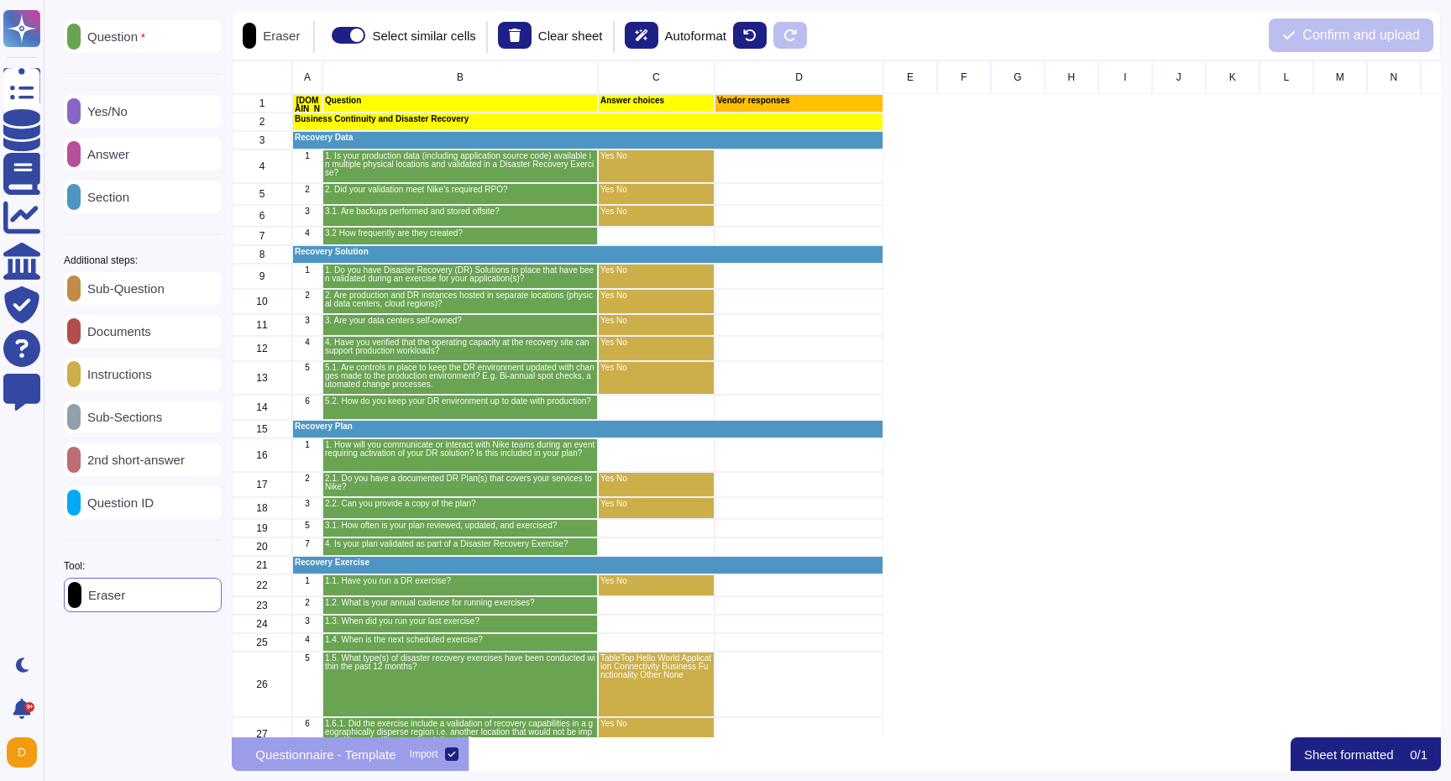
click at [128, 113] on p "Yes/No" at bounding box center [104, 111] width 47 height 13
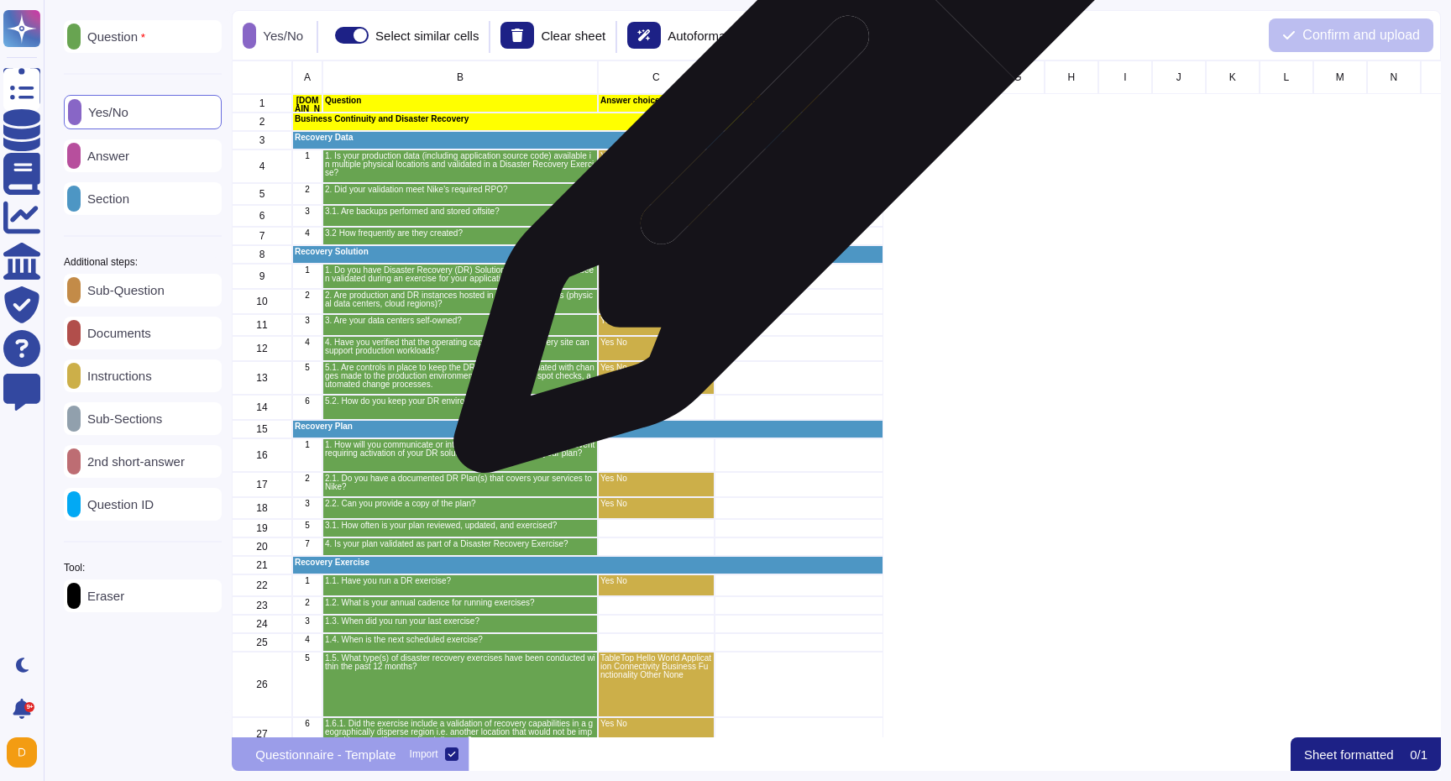
click at [779, 149] on div "grid" at bounding box center [799, 166] width 169 height 34
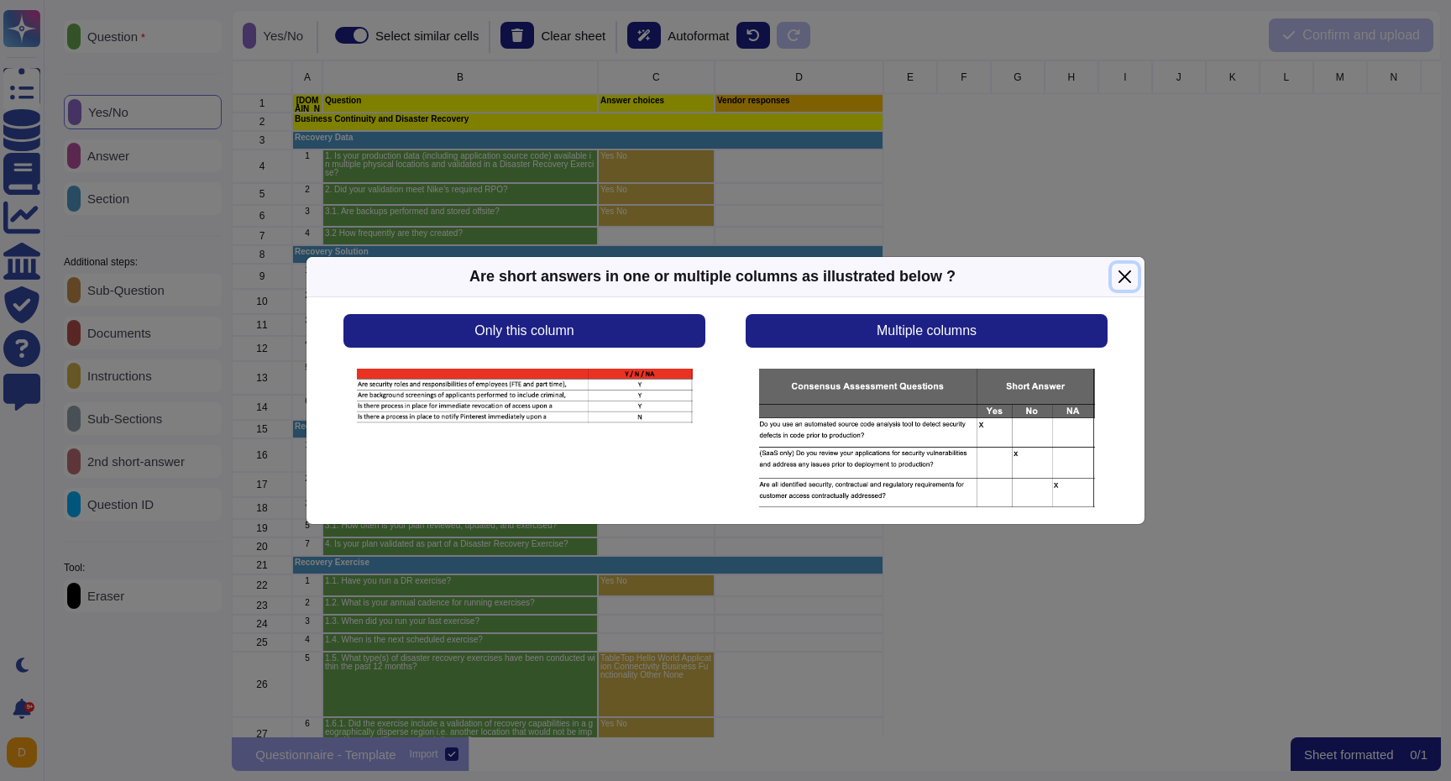
click at [1120, 275] on button "Close" at bounding box center [1125, 277] width 26 height 26
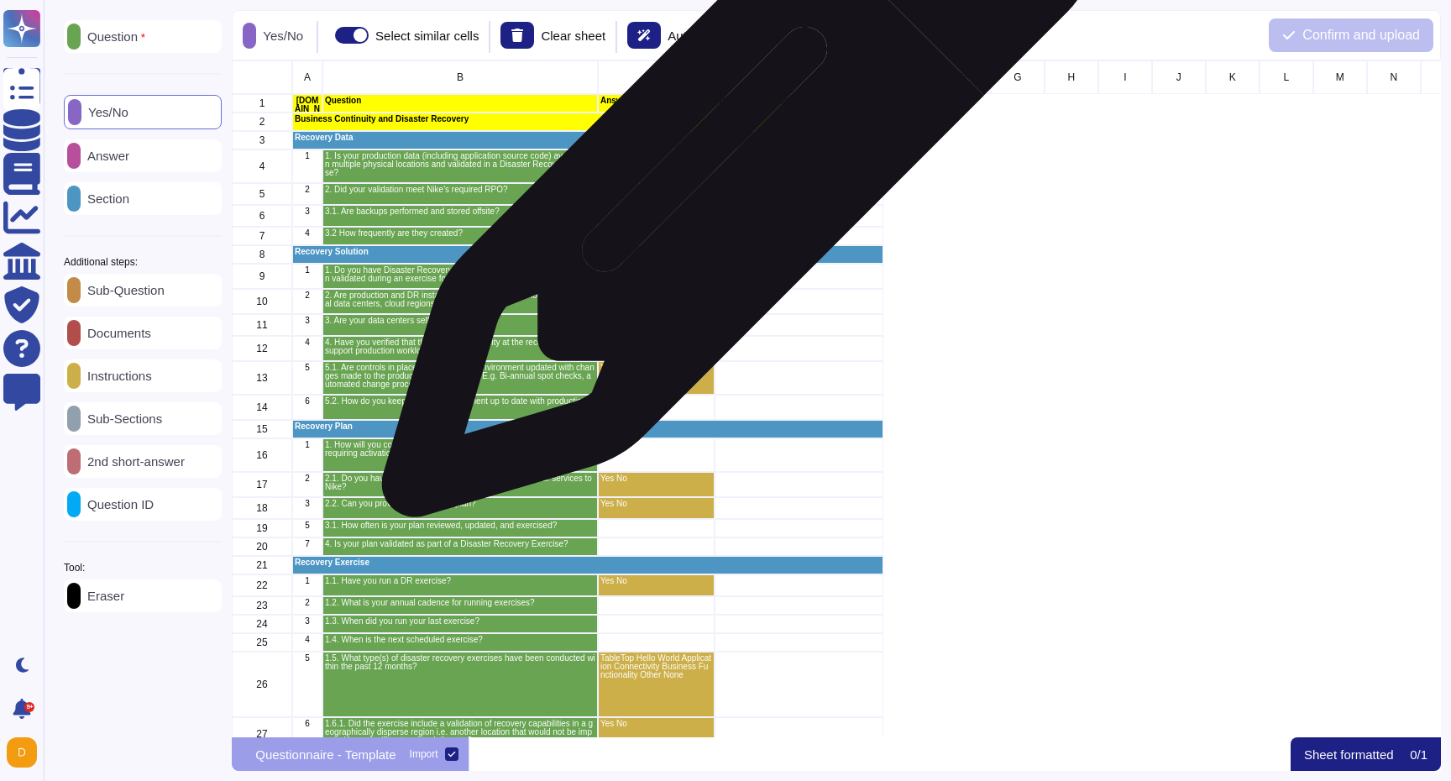
click at [736, 167] on div "grid" at bounding box center [799, 166] width 169 height 34
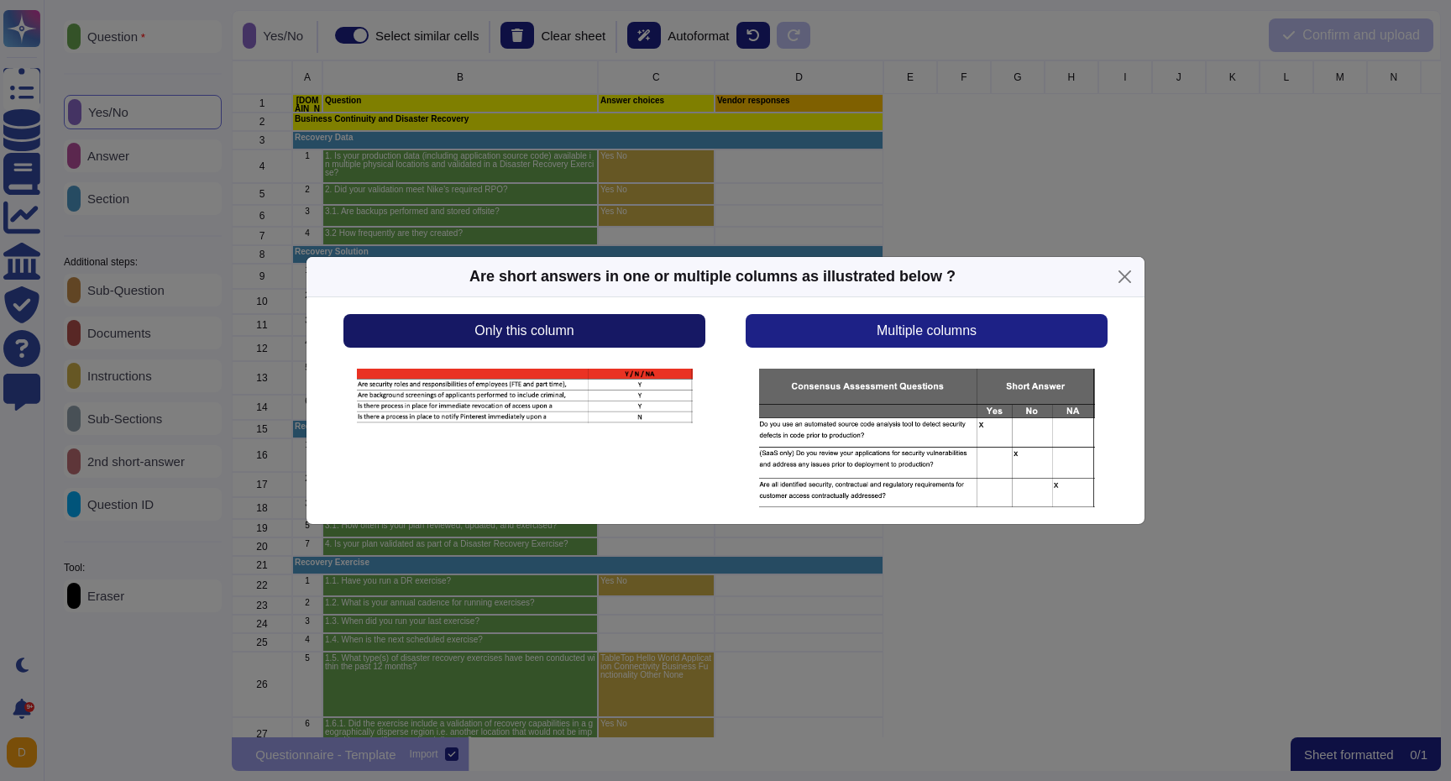
click at [644, 324] on button "Only this column" at bounding box center [524, 331] width 362 height 34
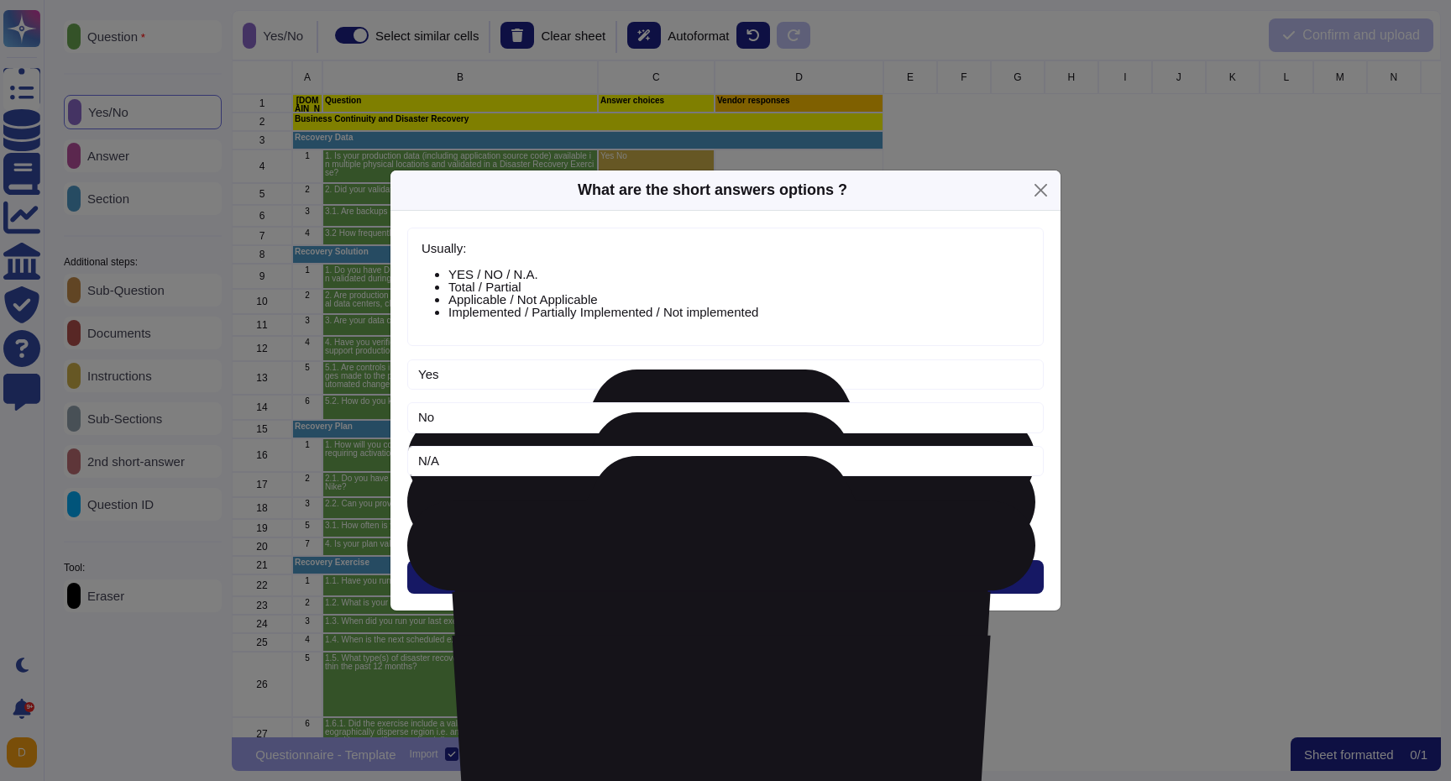
click at [695, 578] on button "Next" at bounding box center [725, 577] width 636 height 34
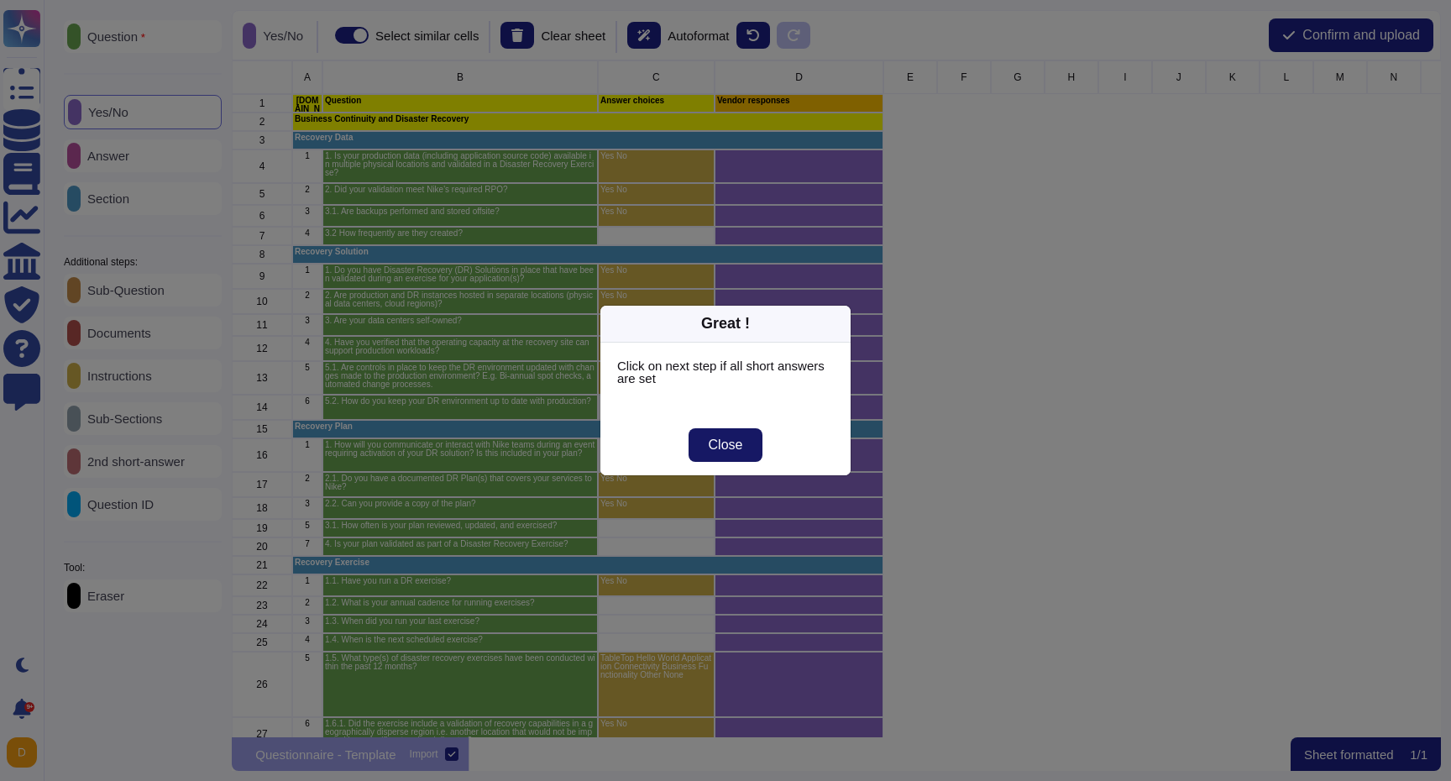
click at [737, 451] on span "Close" at bounding box center [726, 444] width 34 height 13
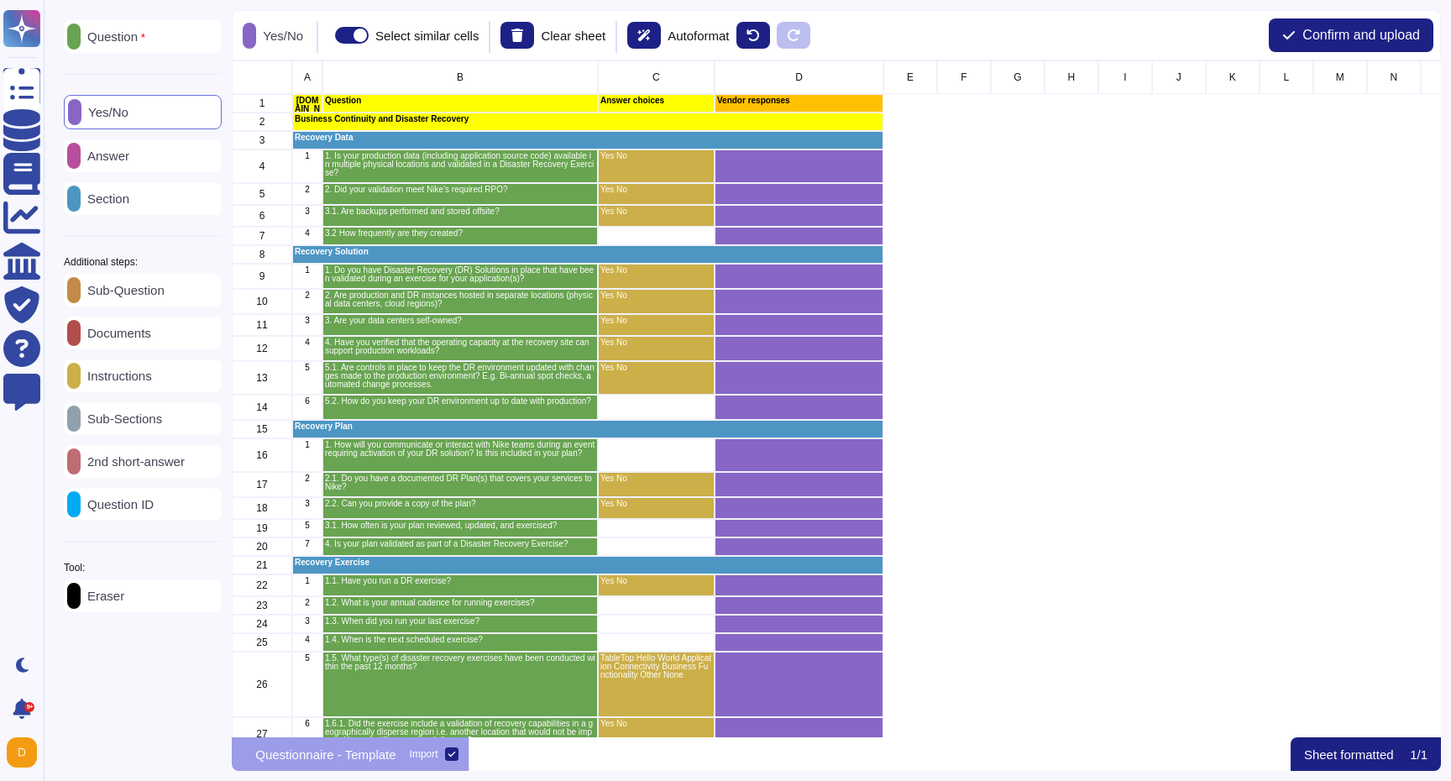
click at [141, 164] on div "Answer" at bounding box center [143, 155] width 158 height 33
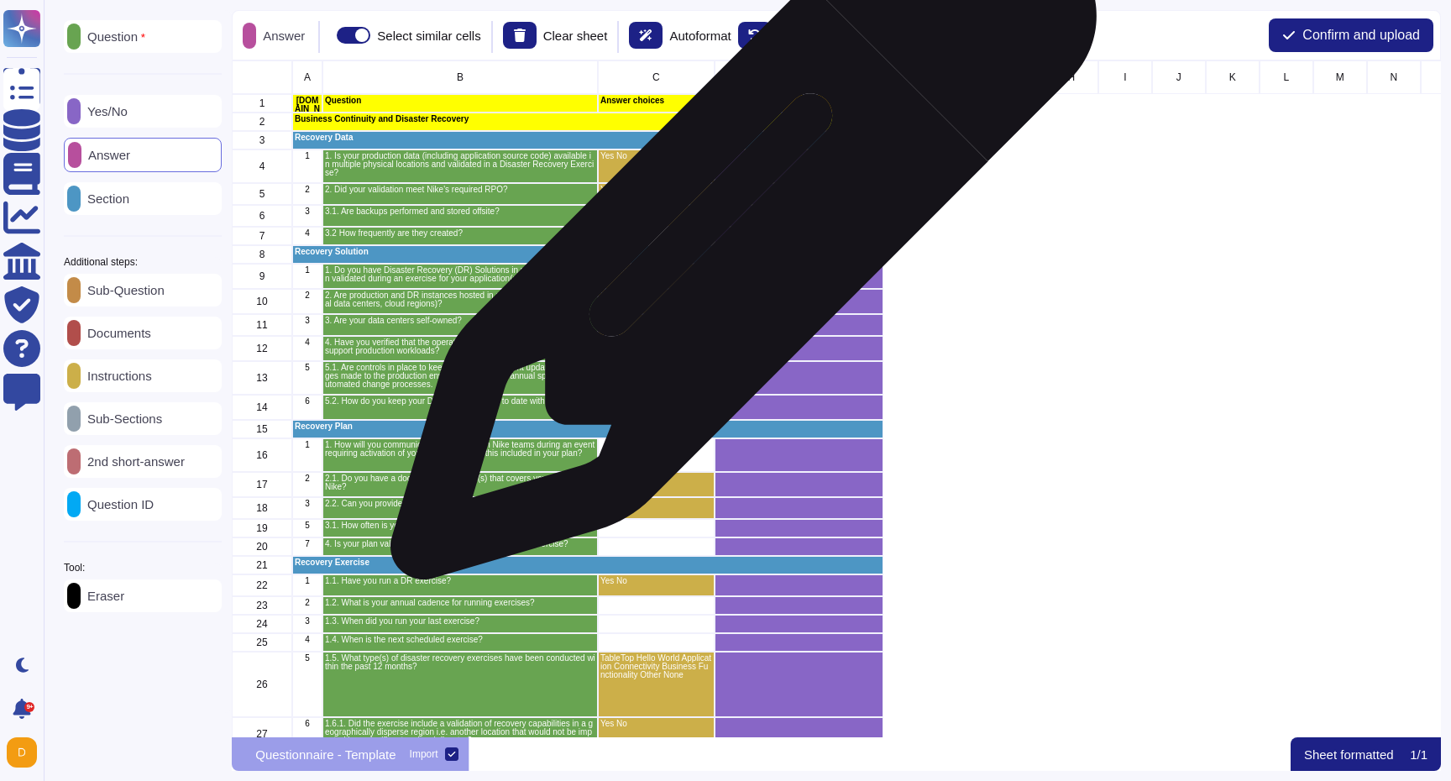
click at [737, 235] on div "grid" at bounding box center [799, 236] width 169 height 18
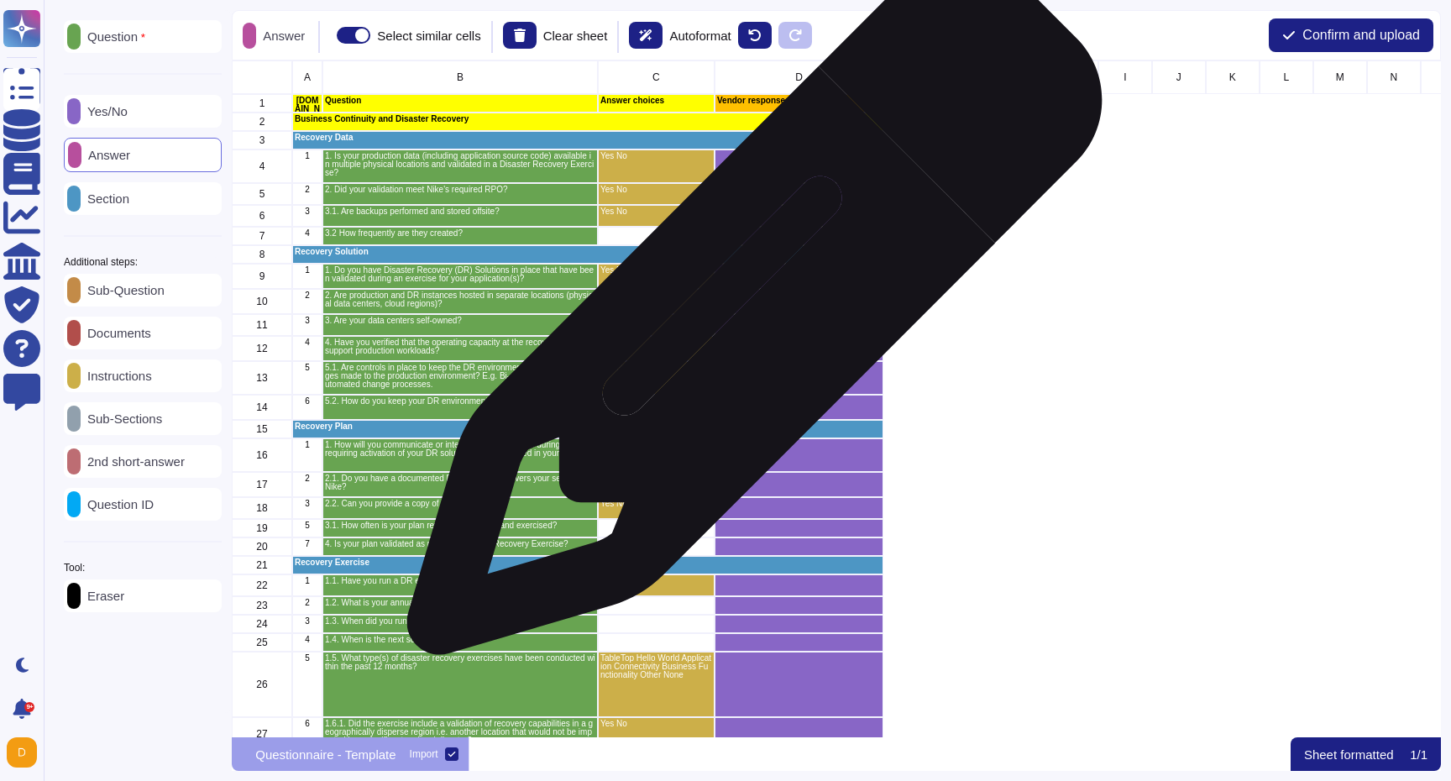
scroll to position [235, 0]
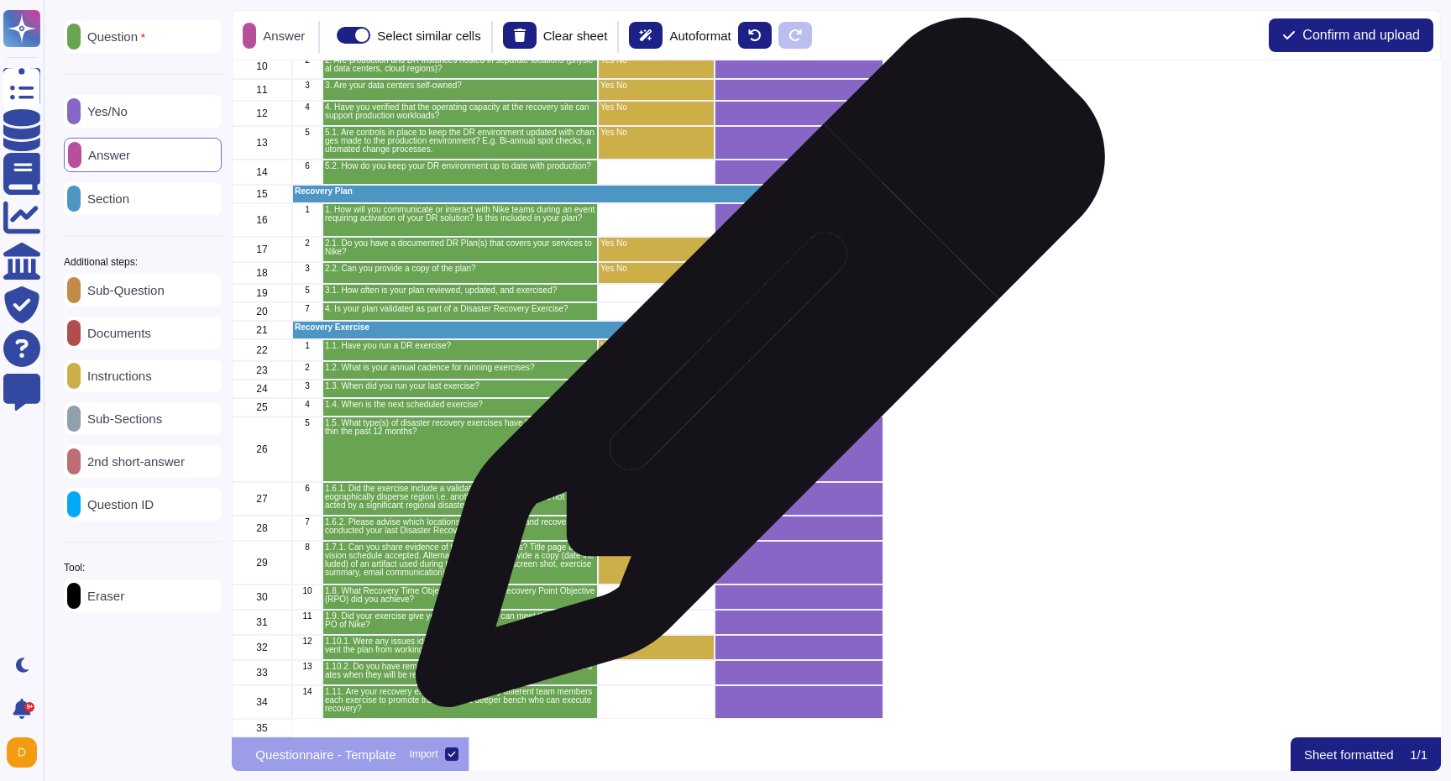
click at [754, 371] on div "grid" at bounding box center [799, 370] width 169 height 18
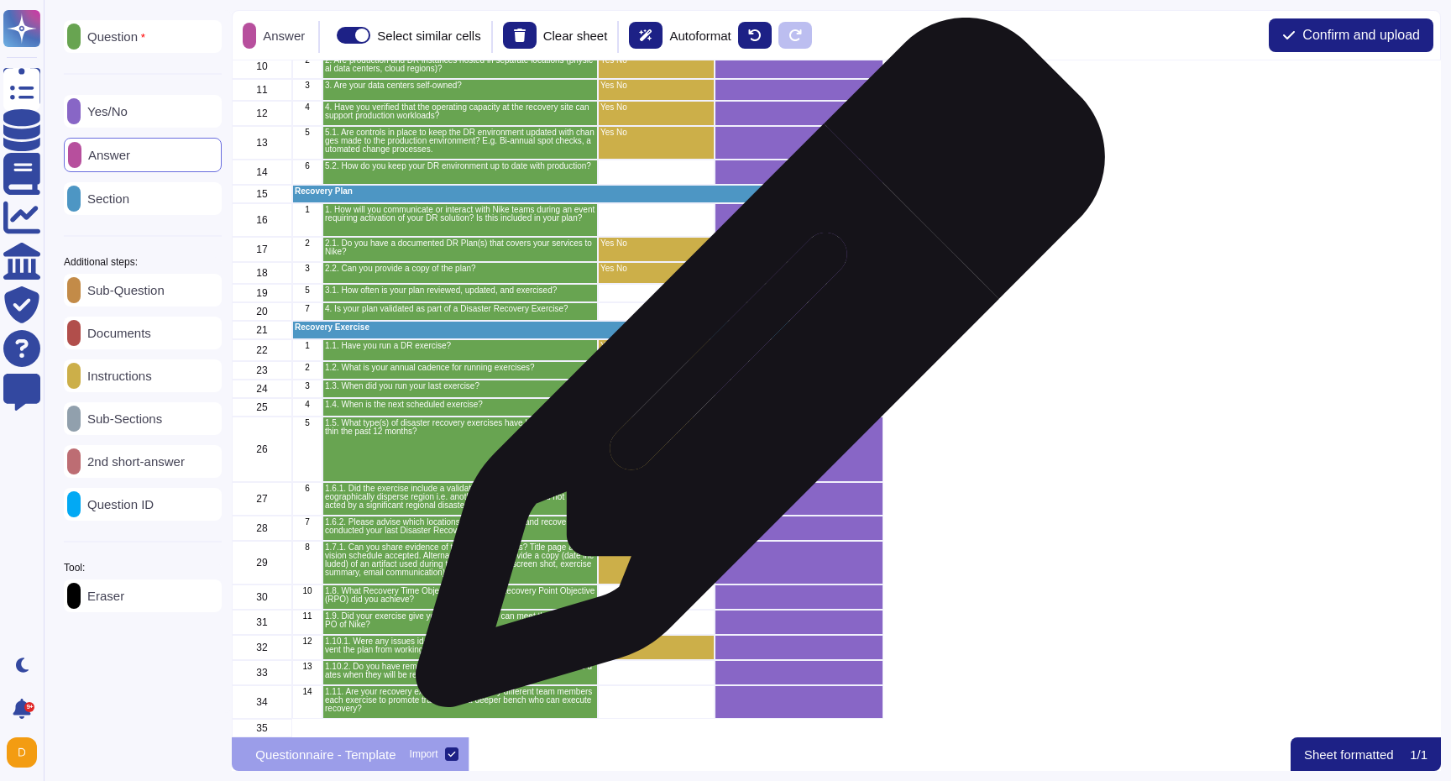
click at [754, 371] on div "grid" at bounding box center [799, 370] width 169 height 18
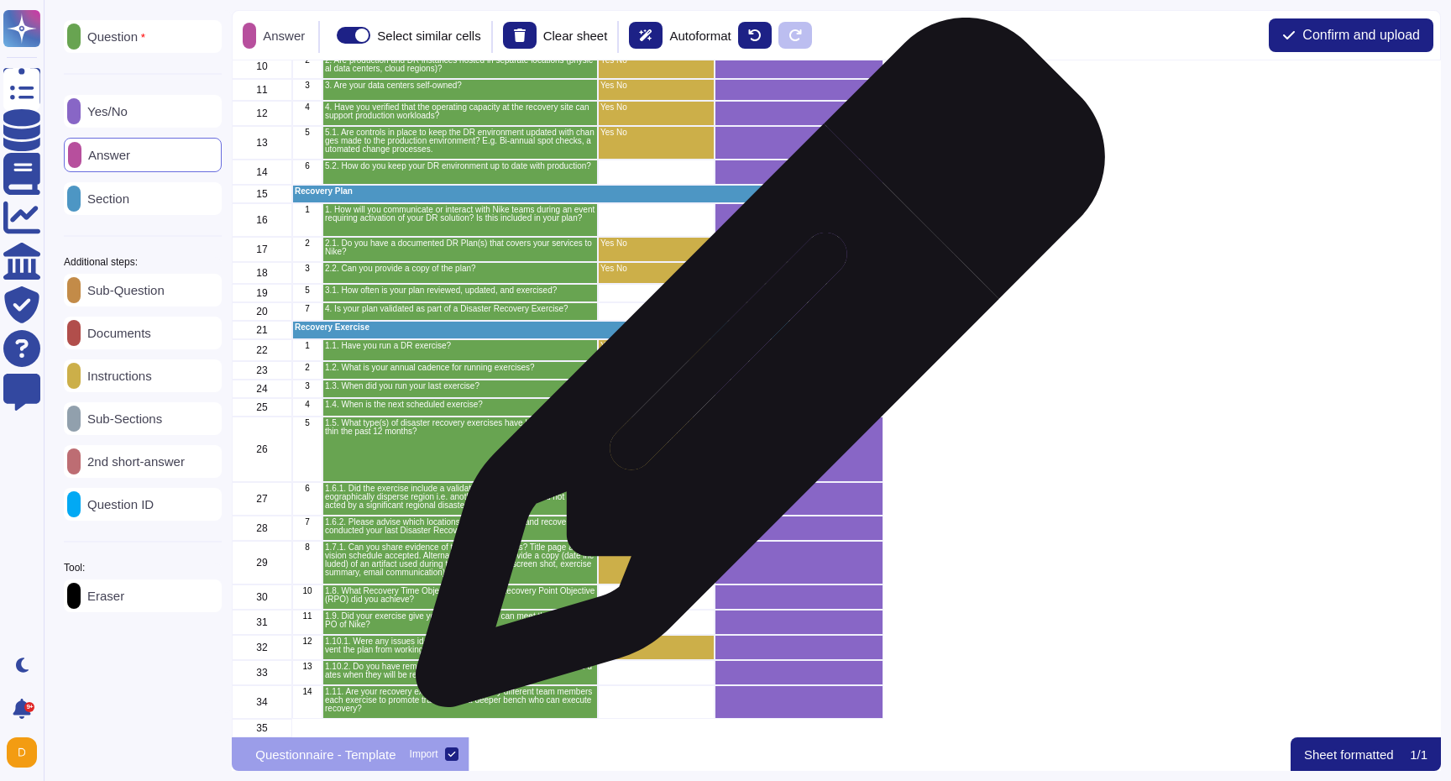
click at [754, 371] on div "grid" at bounding box center [799, 370] width 169 height 18
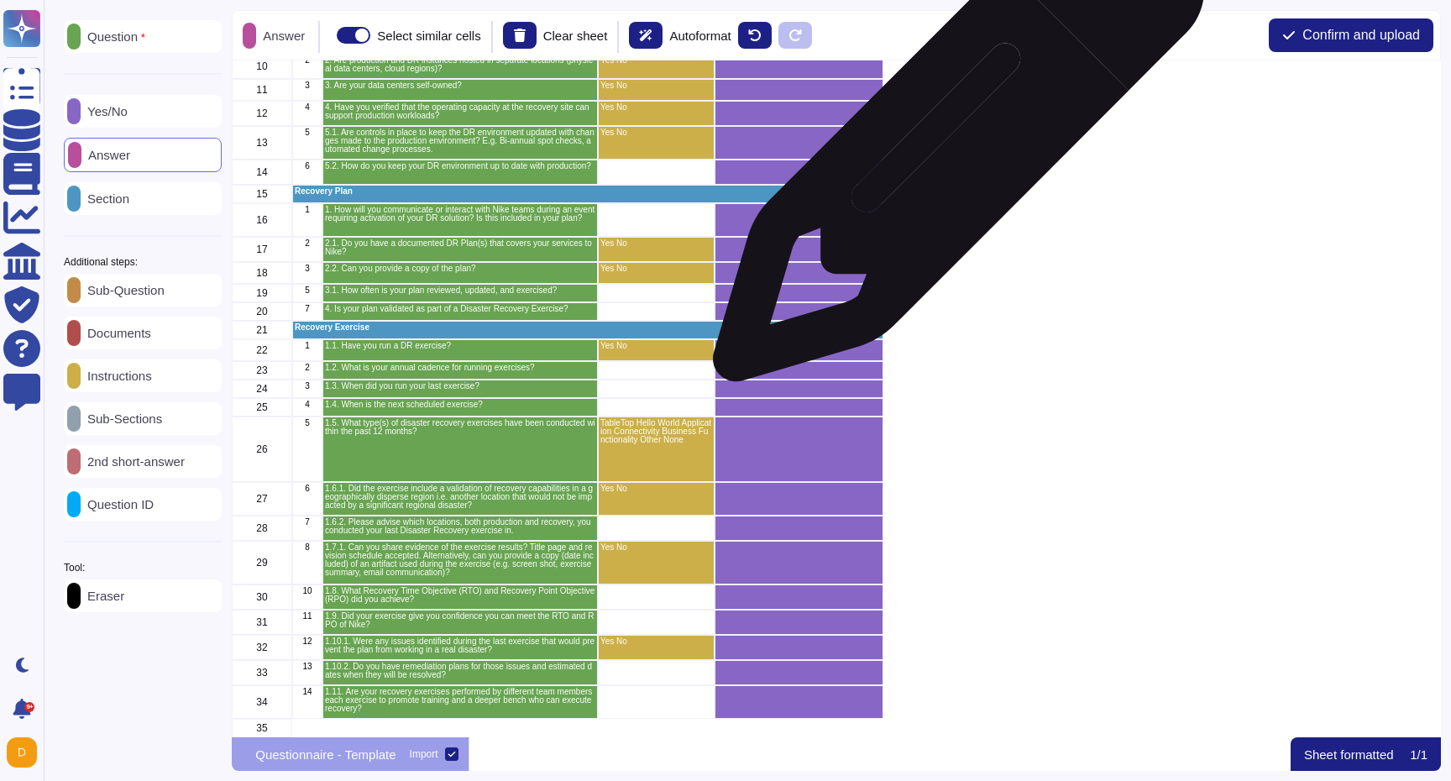
scroll to position [0, 0]
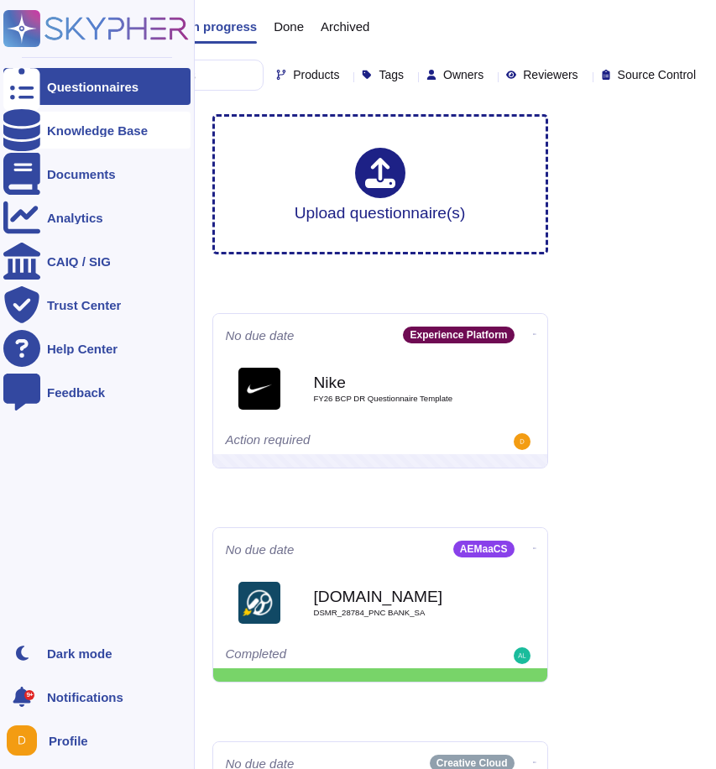
click at [20, 138] on div at bounding box center [21, 130] width 37 height 37
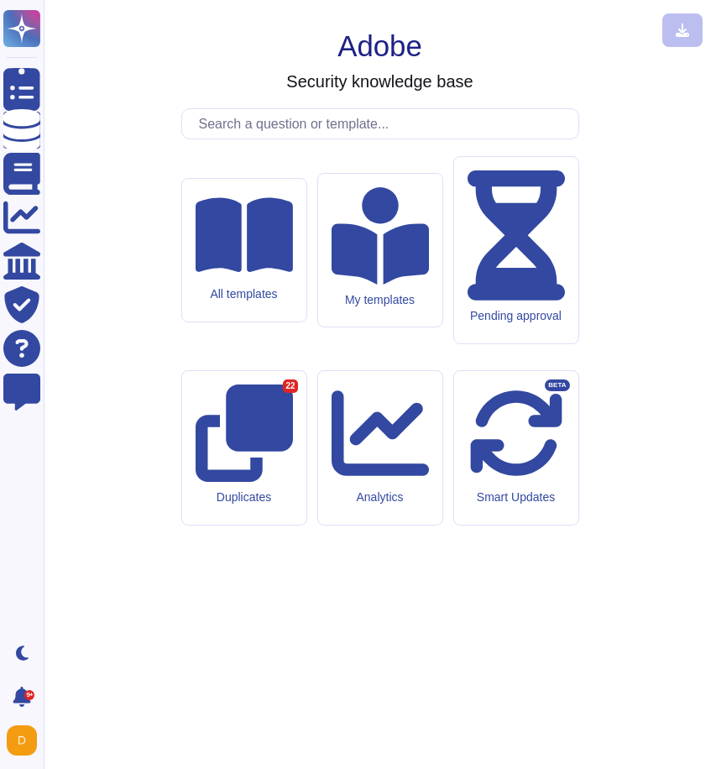
click at [237, 139] on input "text" at bounding box center [385, 123] width 388 height 29
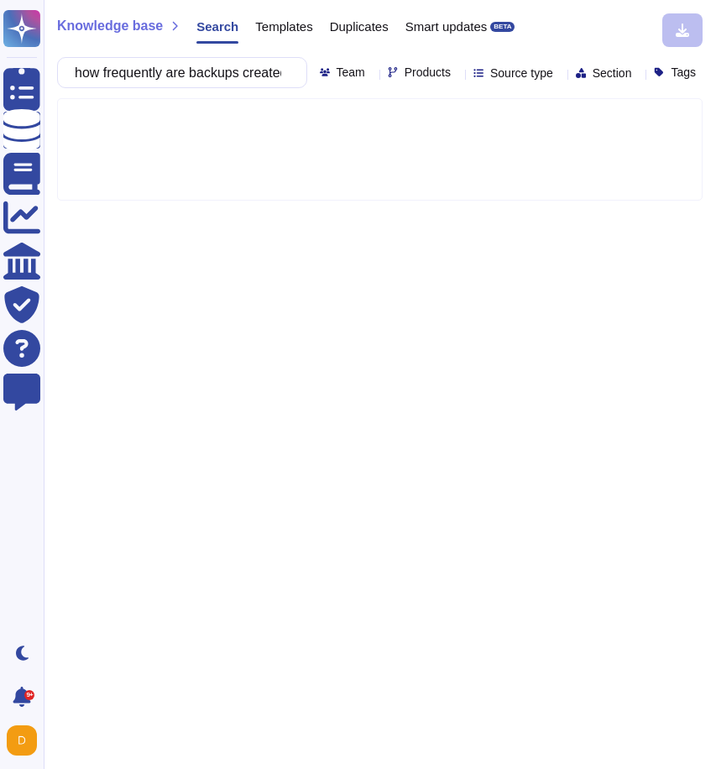
click at [405, 78] on span "Products" at bounding box center [428, 72] width 46 height 12
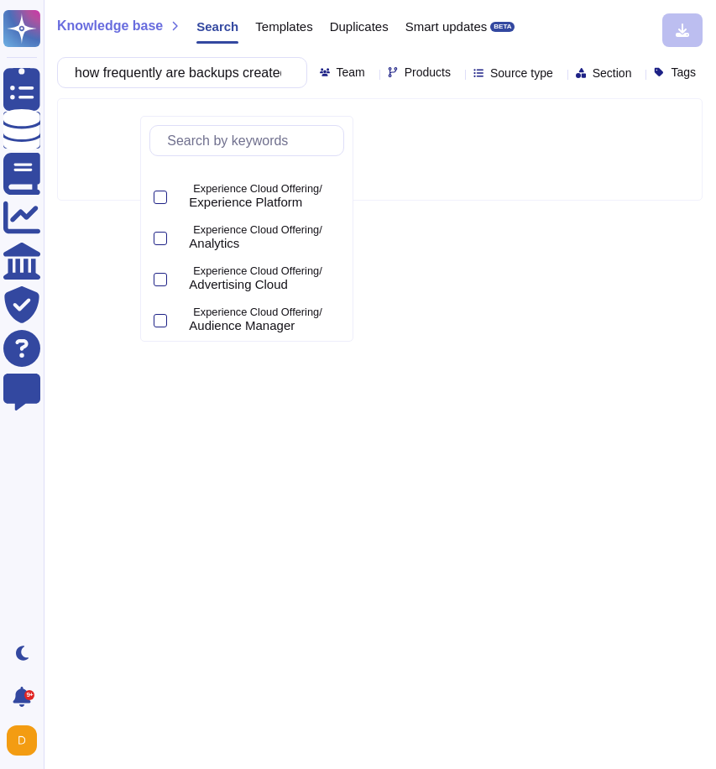
scroll to position [103, 0]
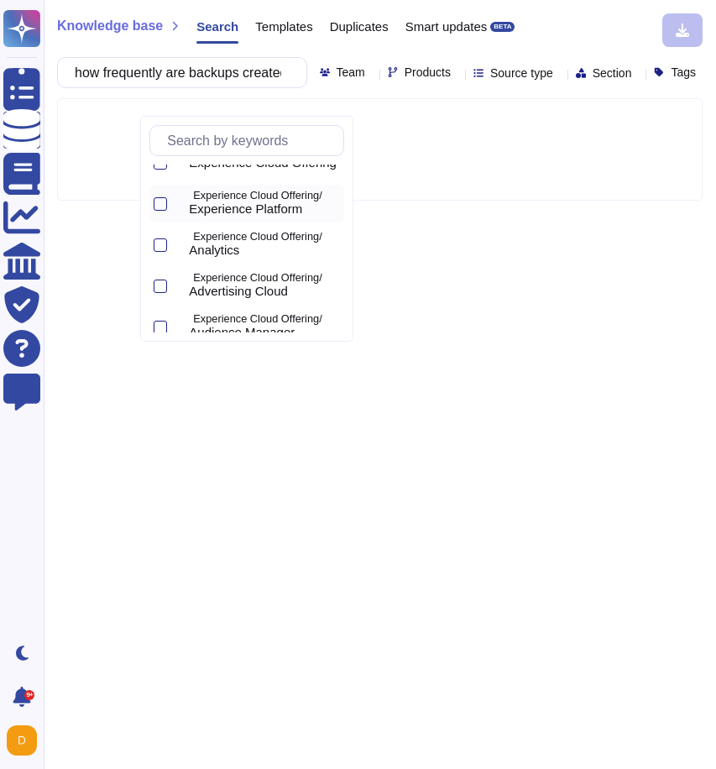
click at [245, 201] on p "Experience Cloud Offering/" at bounding box center [265, 196] width 144 height 11
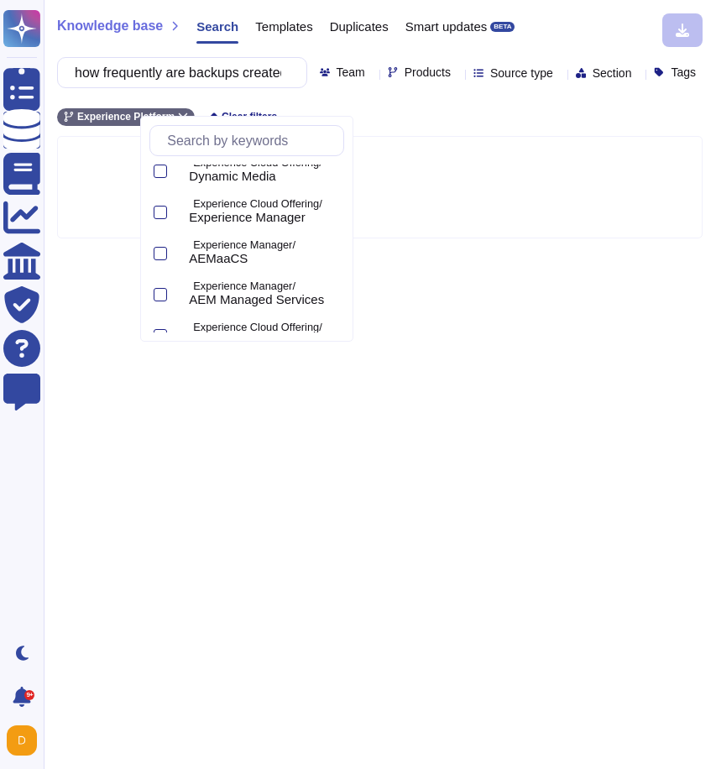
scroll to position [425, 0]
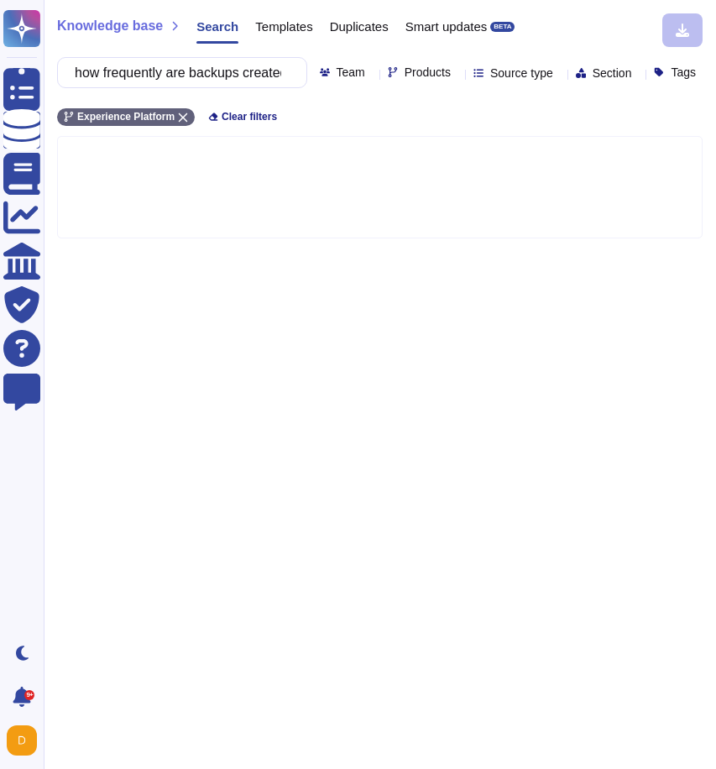
click at [456, 238] on div at bounding box center [380, 187] width 646 height 102
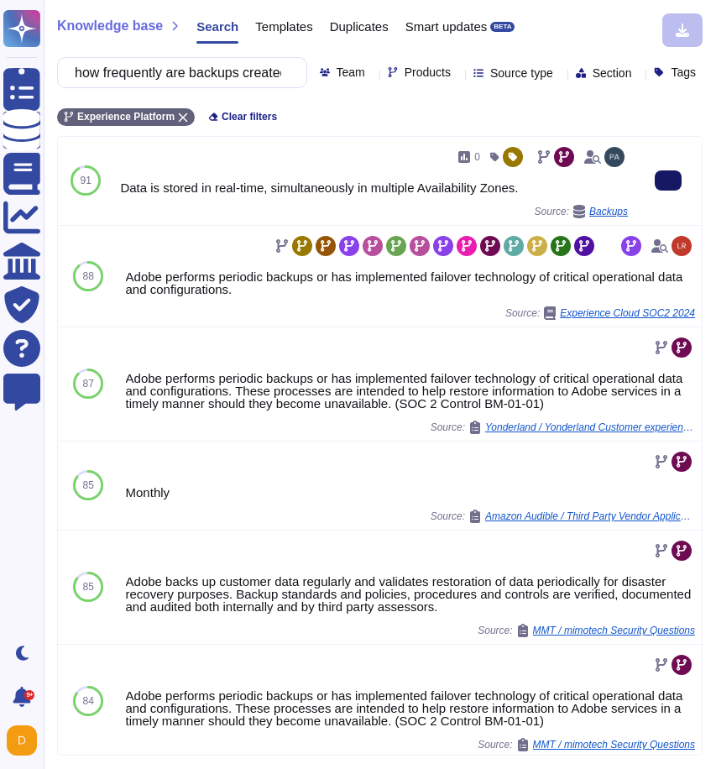
click at [668, 181] on icon at bounding box center [668, 181] width 0 height 0
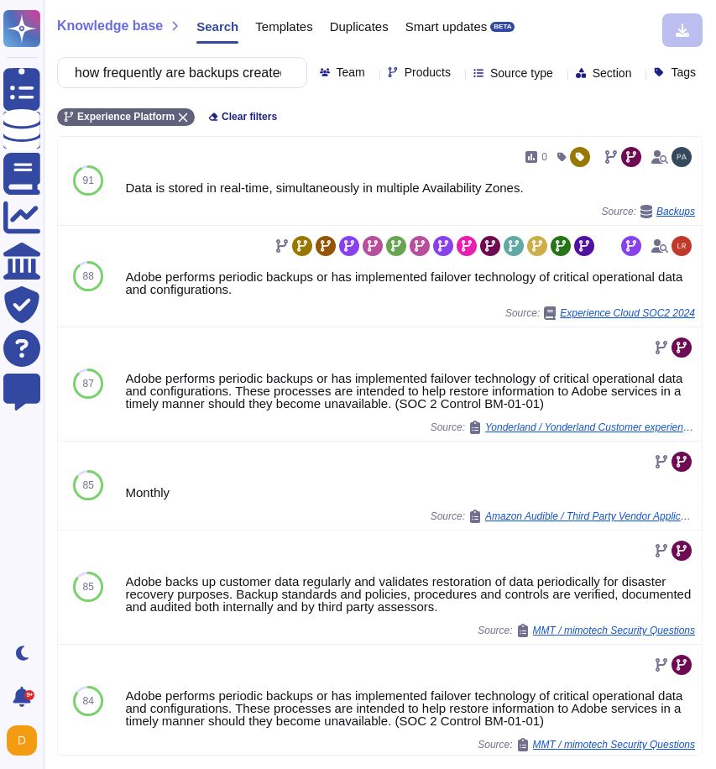
click at [144, 67] on input "how frequently are backups created" at bounding box center [177, 72] width 223 height 29
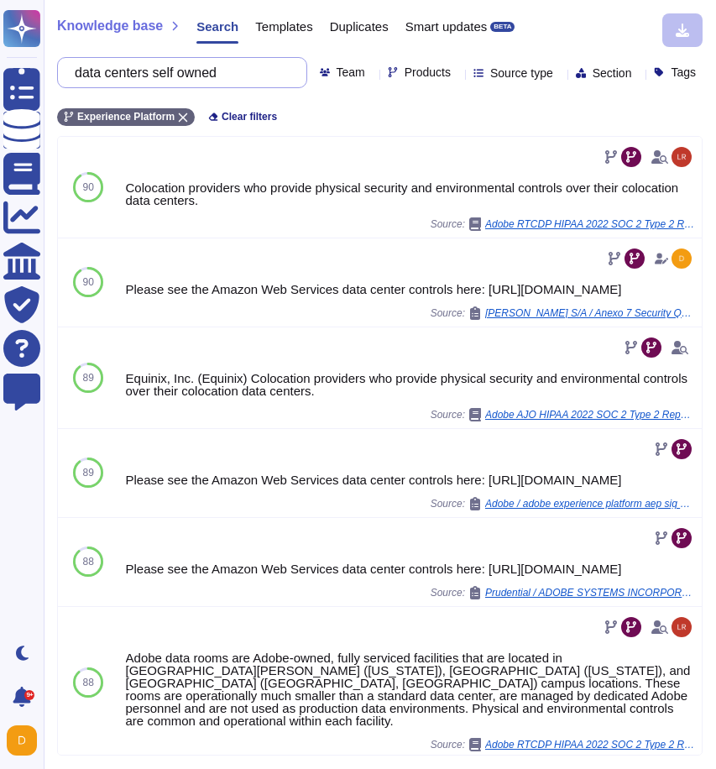
click at [183, 62] on input "data centers self owned" at bounding box center [177, 72] width 223 height 29
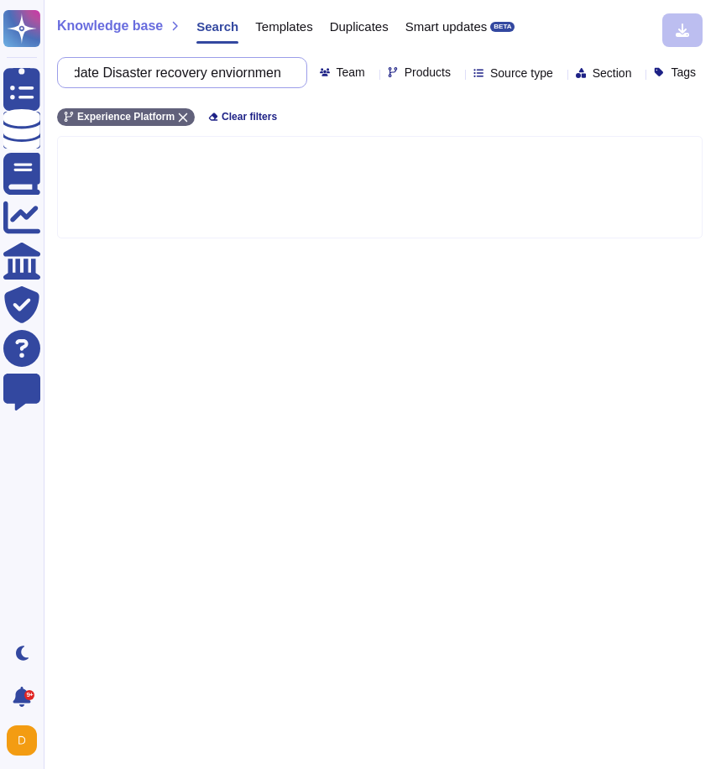
scroll to position [0, 33]
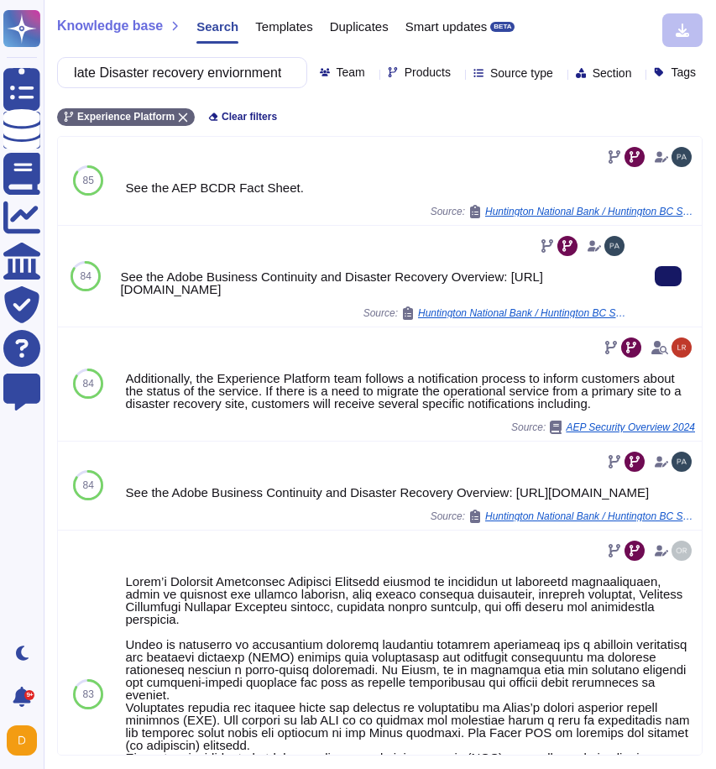
type input "update Disaster recovery enviornment"
click at [679, 286] on button at bounding box center [668, 276] width 27 height 20
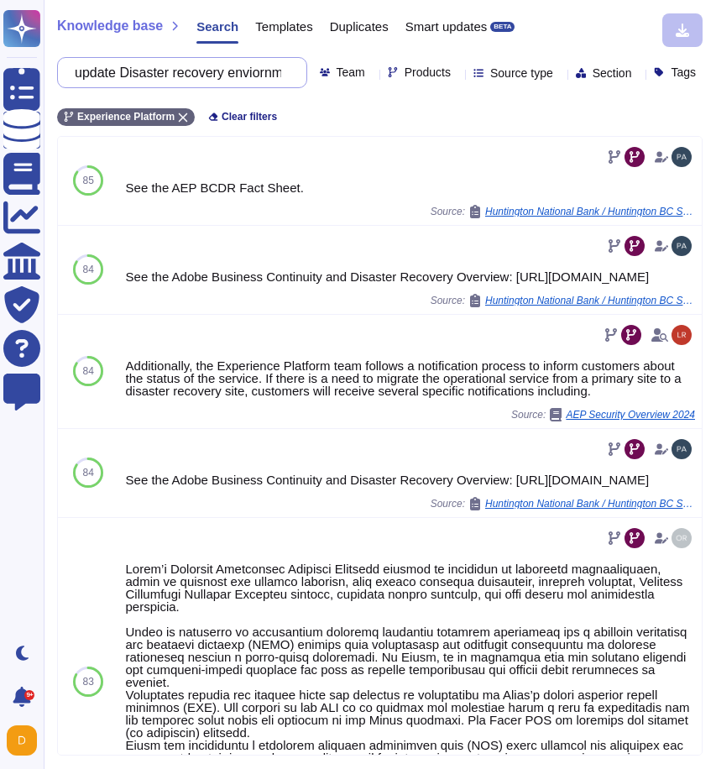
click at [168, 64] on input "update Disaster recovery enviornment" at bounding box center [177, 72] width 223 height 29
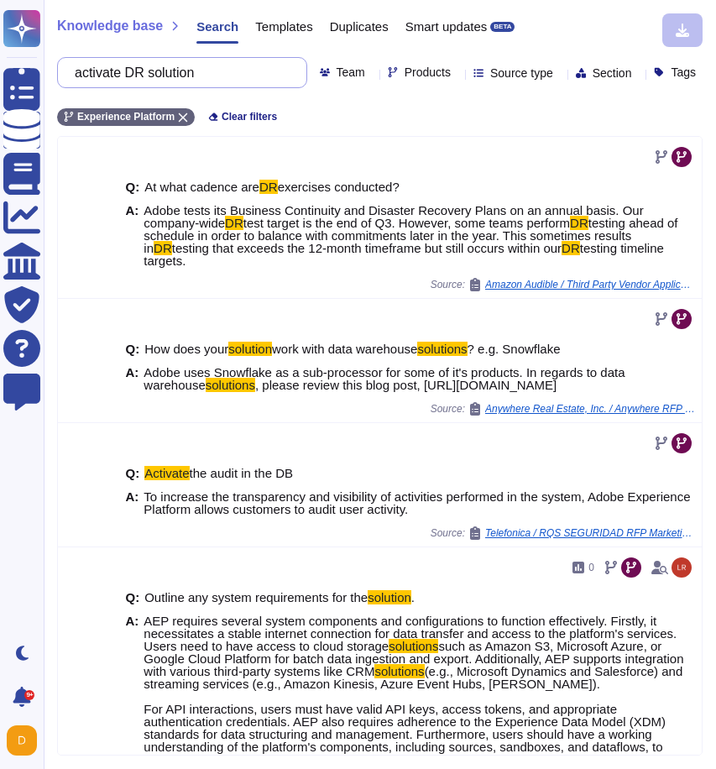
click at [233, 65] on input "activate DR solution" at bounding box center [177, 72] width 223 height 29
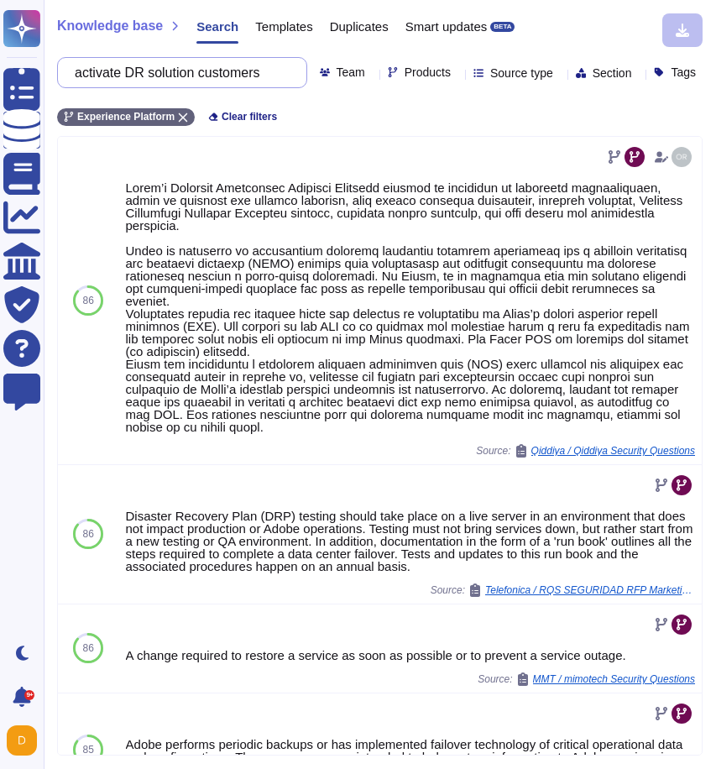
click at [199, 81] on input "activate DR solution customers" at bounding box center [177, 72] width 223 height 29
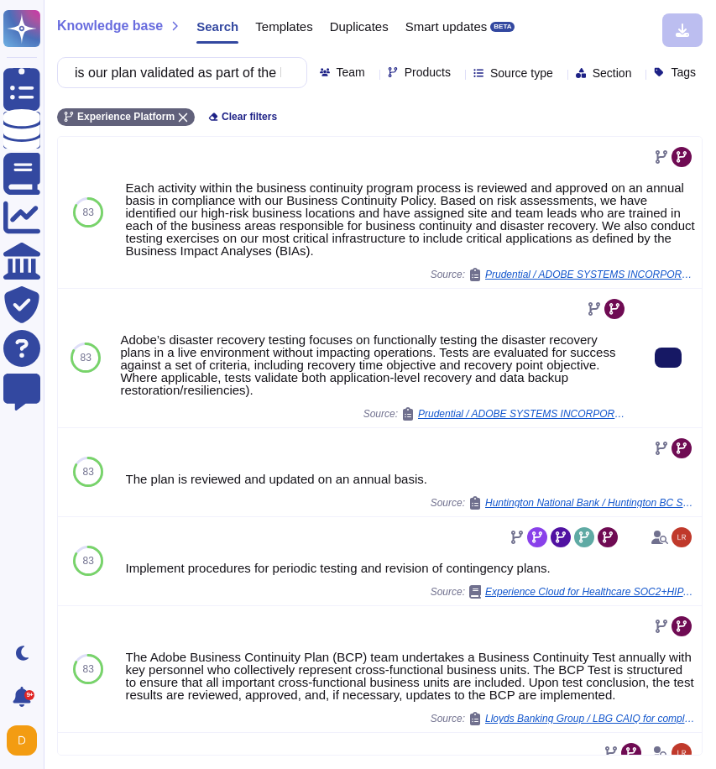
click at [681, 368] on button at bounding box center [668, 358] width 27 height 20
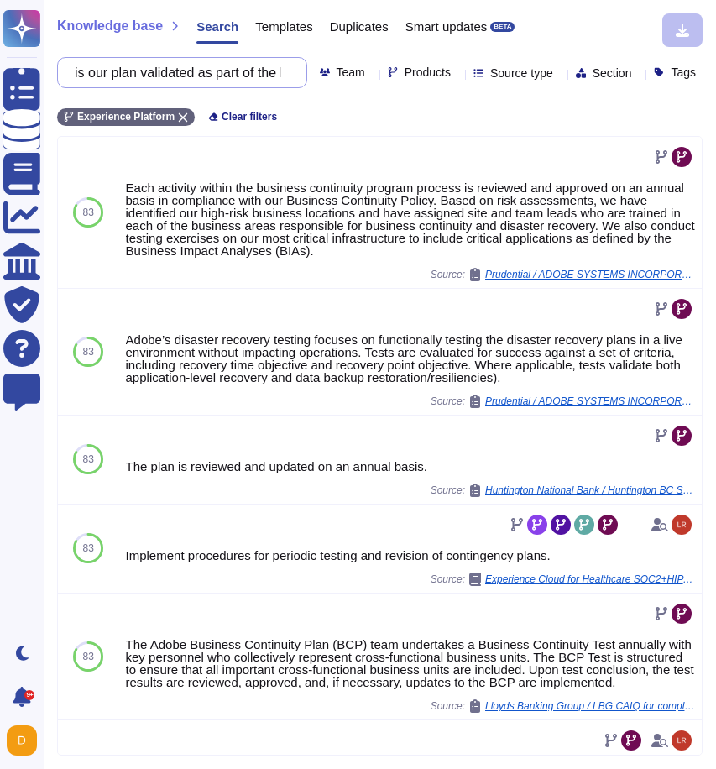
click at [204, 79] on input "is our plan validated as part of the DR excercise?" at bounding box center [177, 72] width 223 height 29
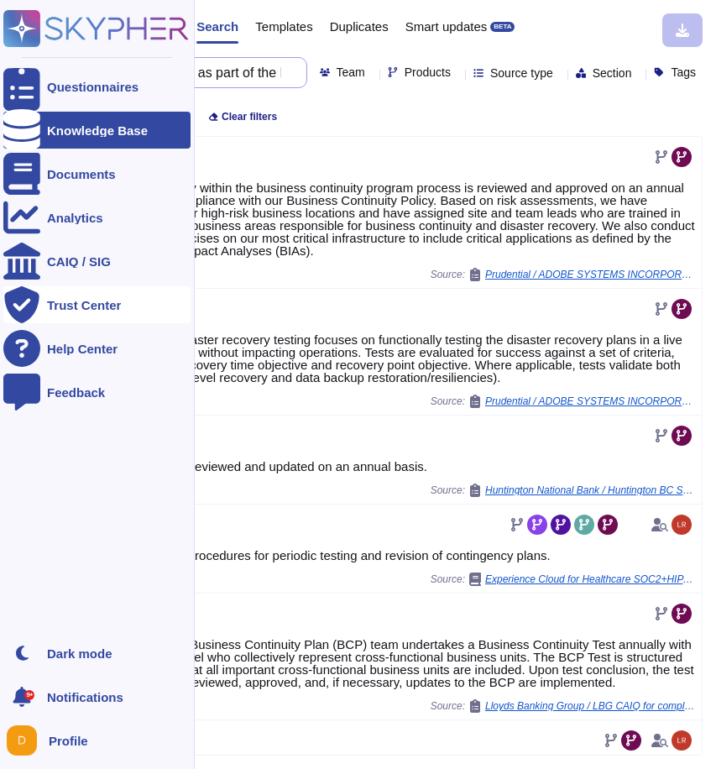
click at [179, 75] on input "is our plan validated as part of the DR excercise?" at bounding box center [177, 72] width 223 height 29
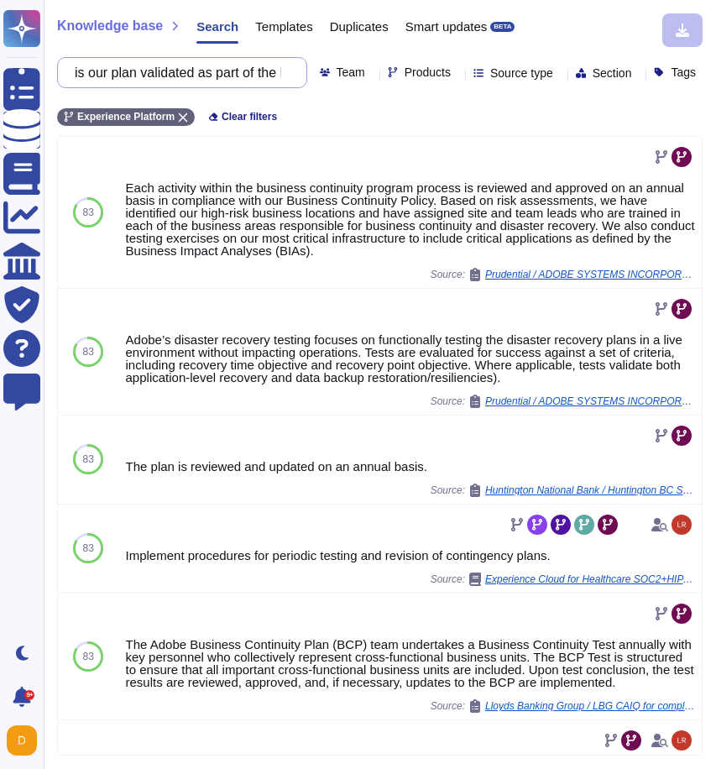
click at [179, 75] on input "is our plan validated as part of the DR excercise?" at bounding box center [177, 72] width 223 height 29
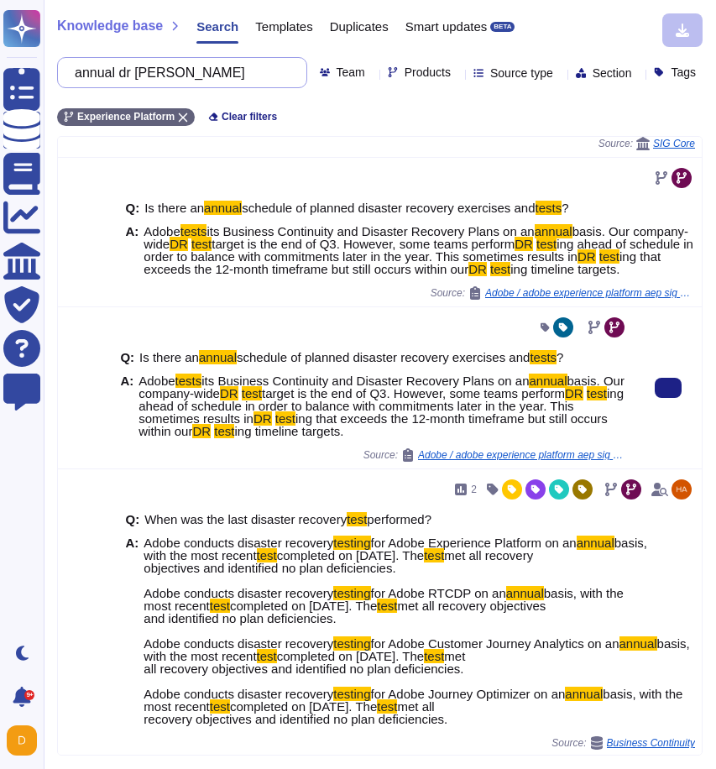
scroll to position [127, 0]
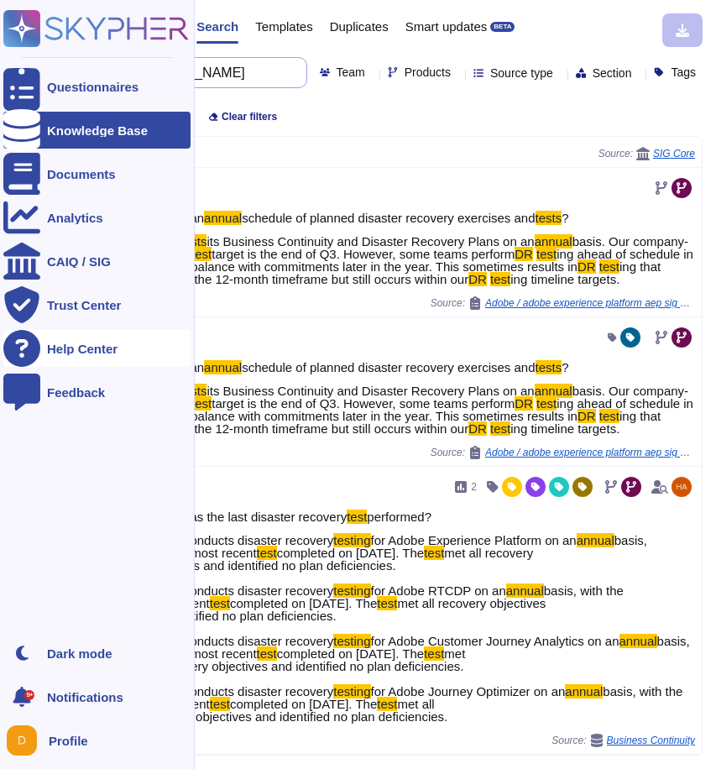
click at [182, 71] on input "annual dr [PERSON_NAME]" at bounding box center [177, 72] width 223 height 29
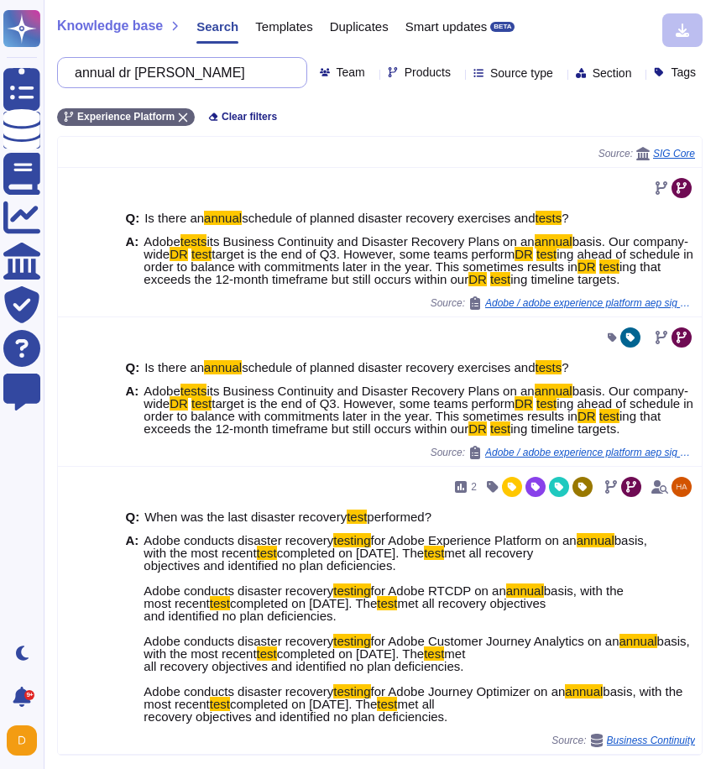
click at [182, 71] on input "annual dr [PERSON_NAME]" at bounding box center [177, 72] width 223 height 29
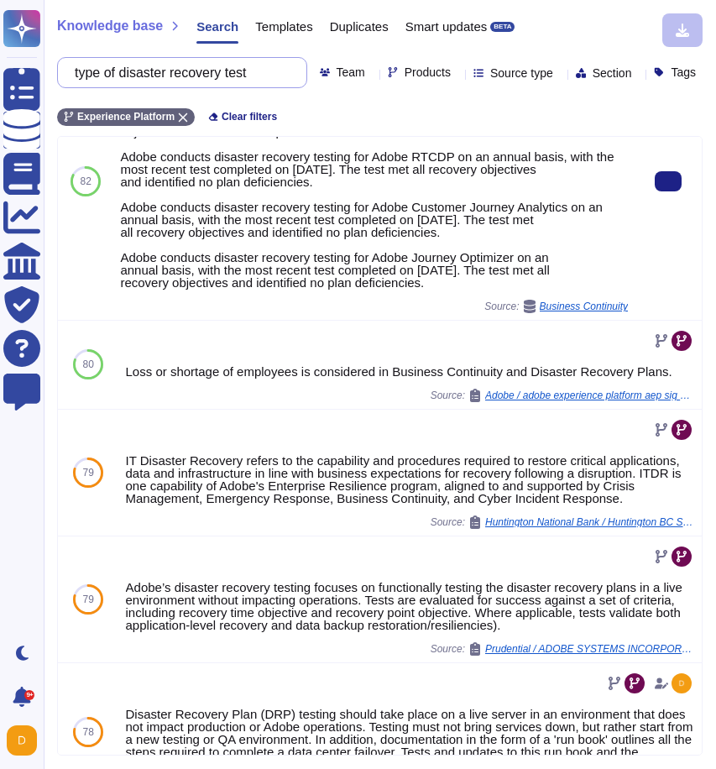
scroll to position [87, 0]
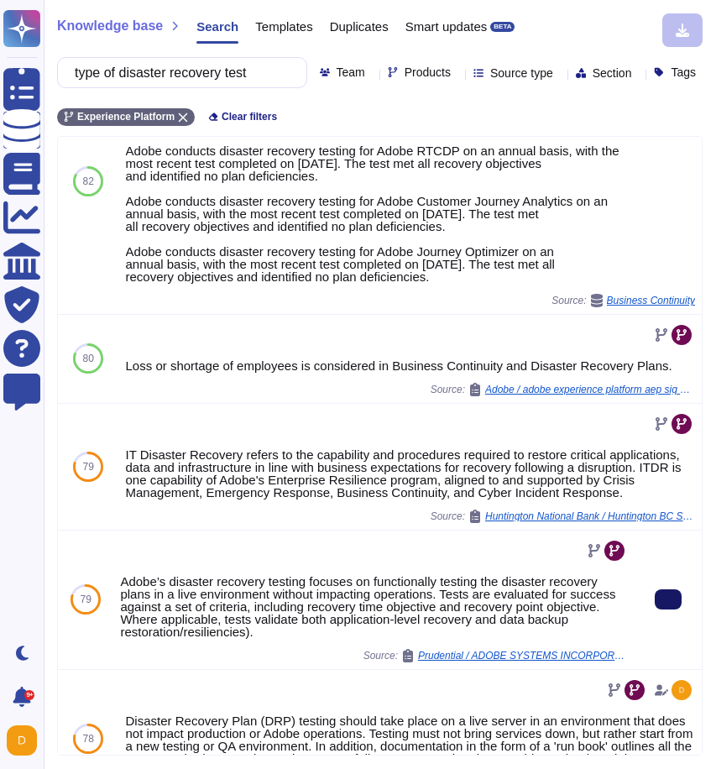
click at [668, 600] on icon at bounding box center [668, 600] width 0 height 0
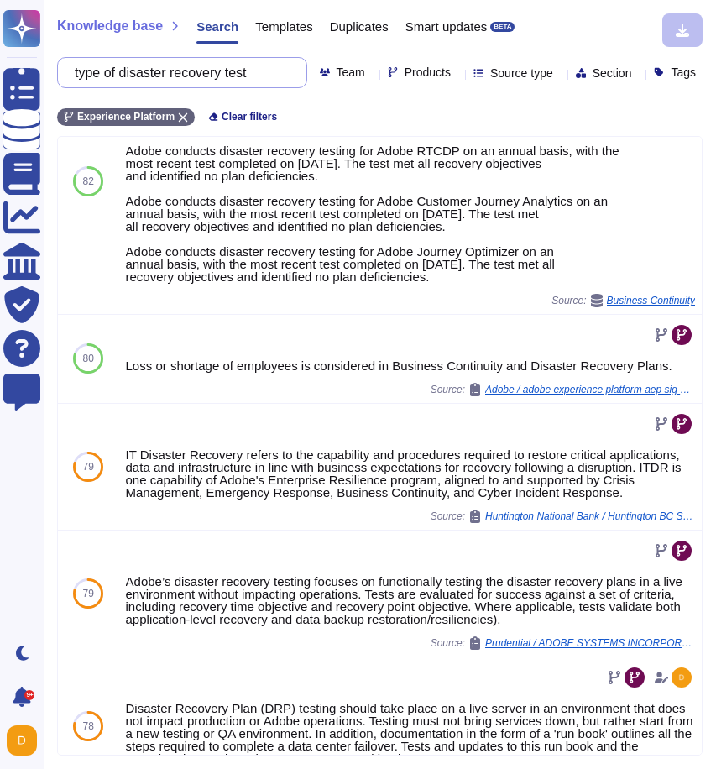
click at [188, 62] on input "type of disaster recovery test" at bounding box center [177, 72] width 223 height 29
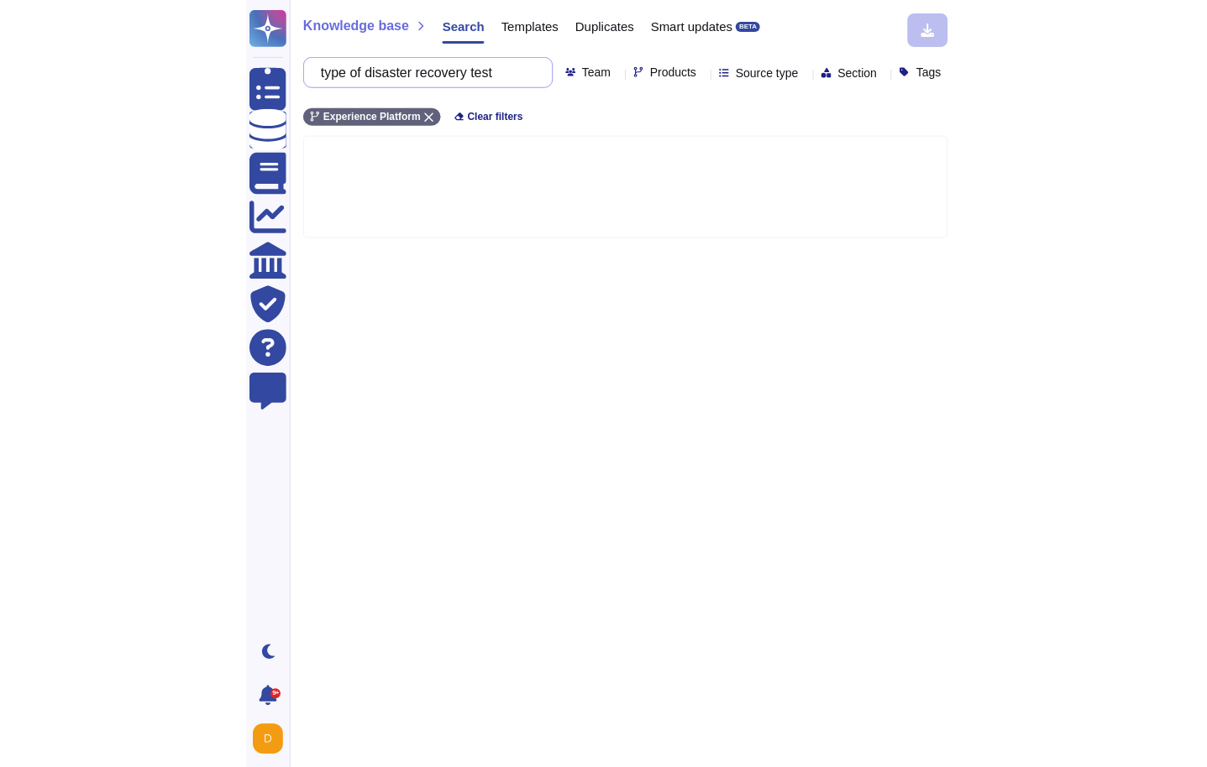
scroll to position [0, 0]
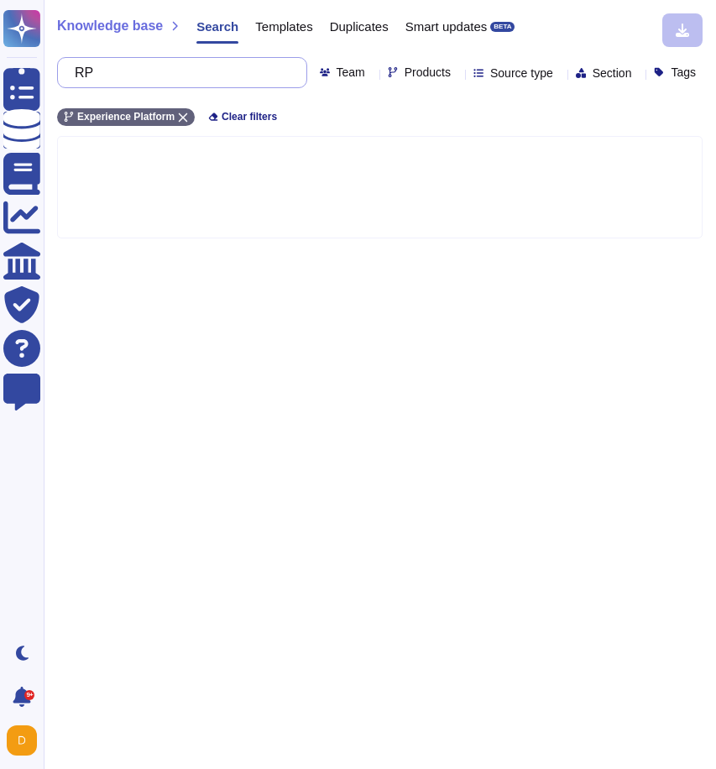
type input "R"
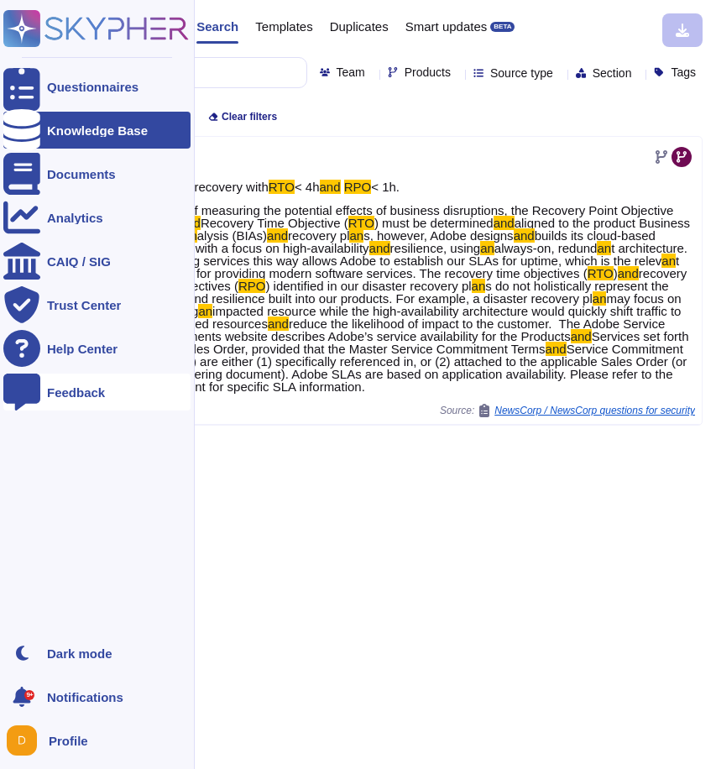
type input "RTO and RPO"
